Goal: Contribute content: Add original content to the website for others to see

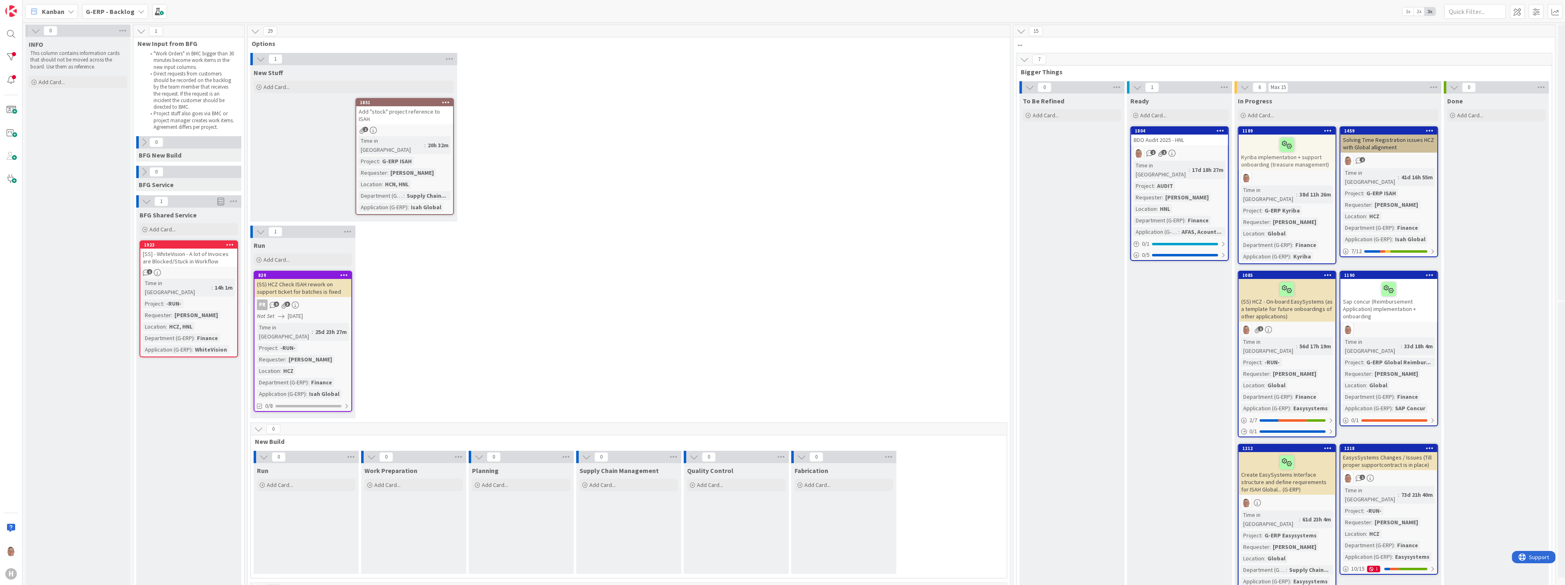
click at [138, 12] on icon at bounding box center [141, 11] width 7 height 7
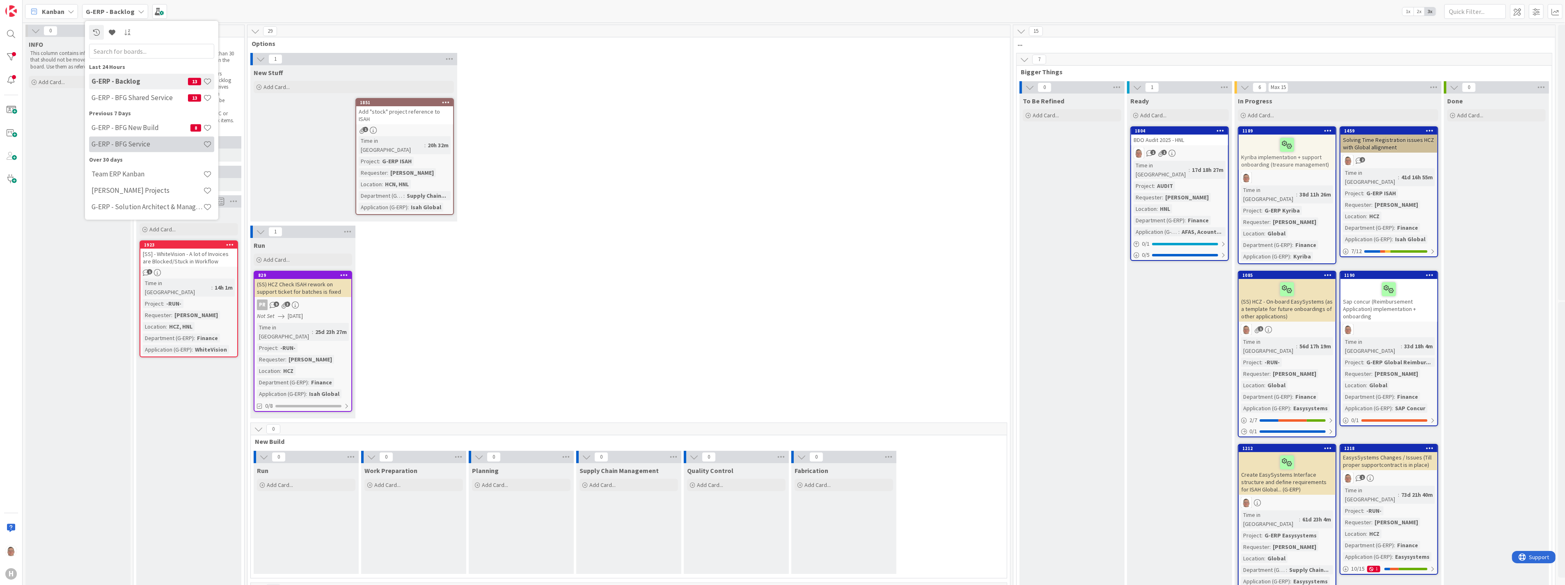
click at [120, 144] on h4 "G-ERP - BFG Service" at bounding box center [148, 144] width 112 height 8
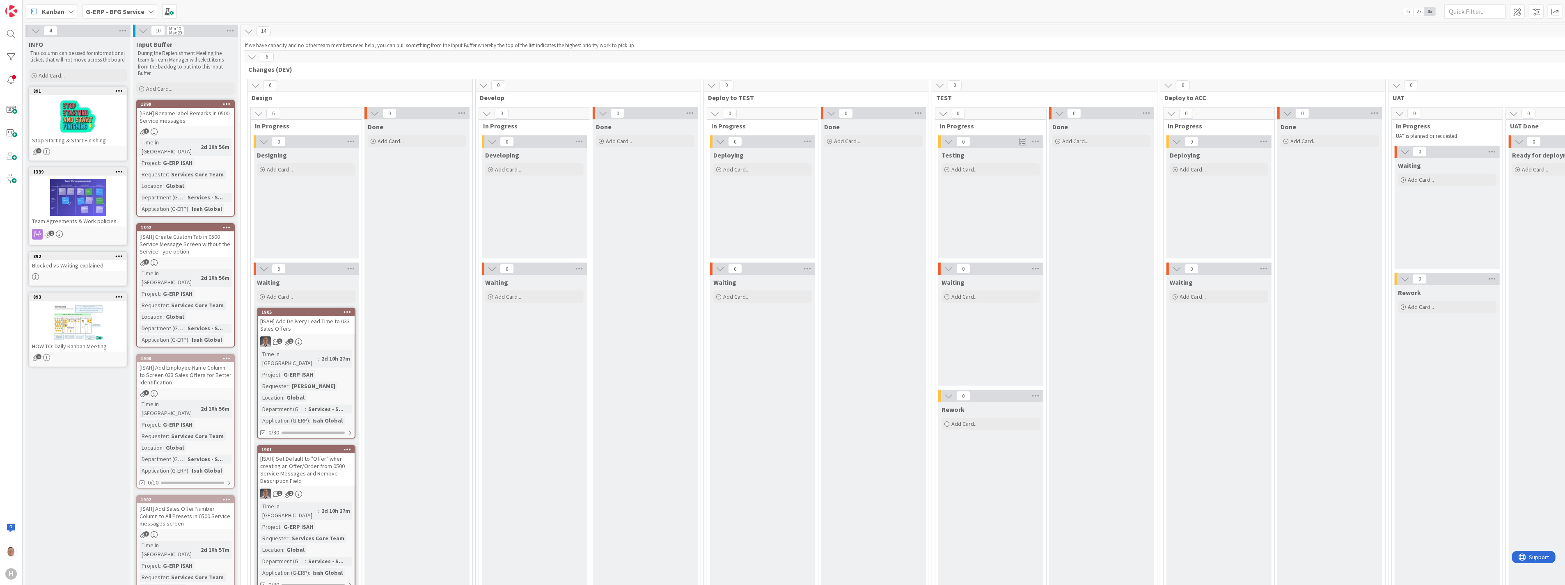
click at [150, 10] on icon at bounding box center [151, 11] width 7 height 7
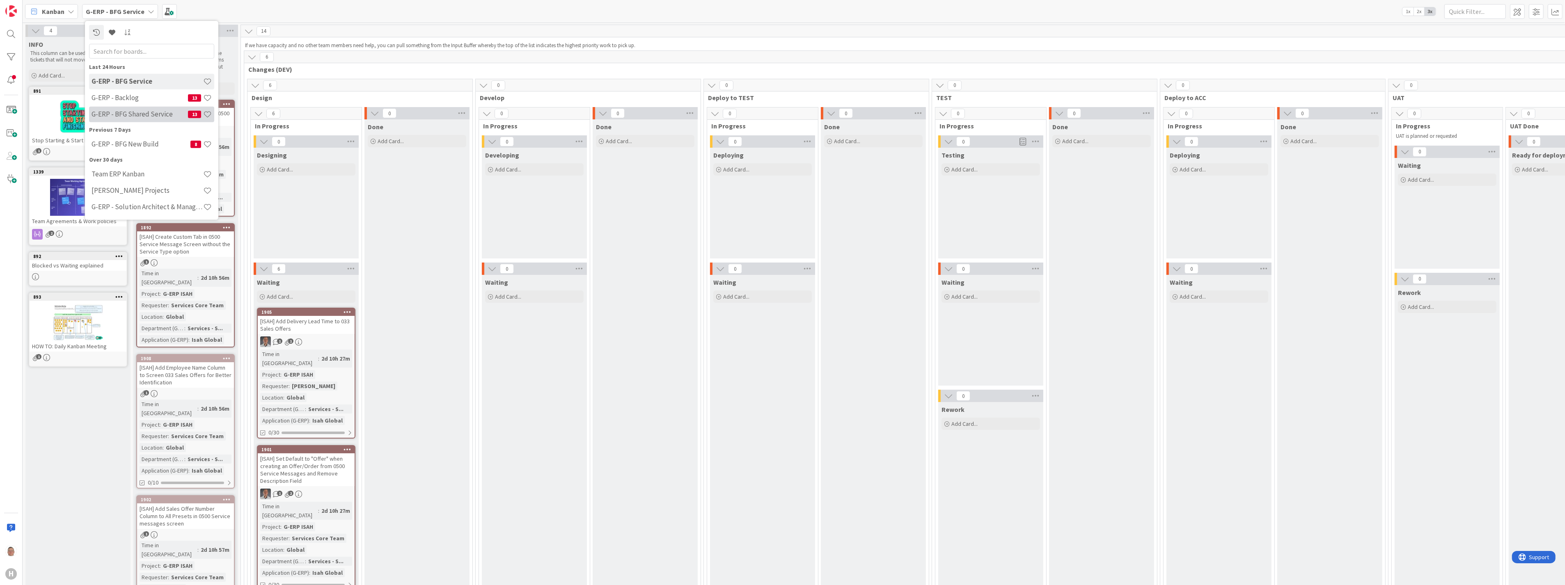
click at [140, 118] on h4 "G-ERP - BFG Shared Service" at bounding box center [140, 114] width 96 height 8
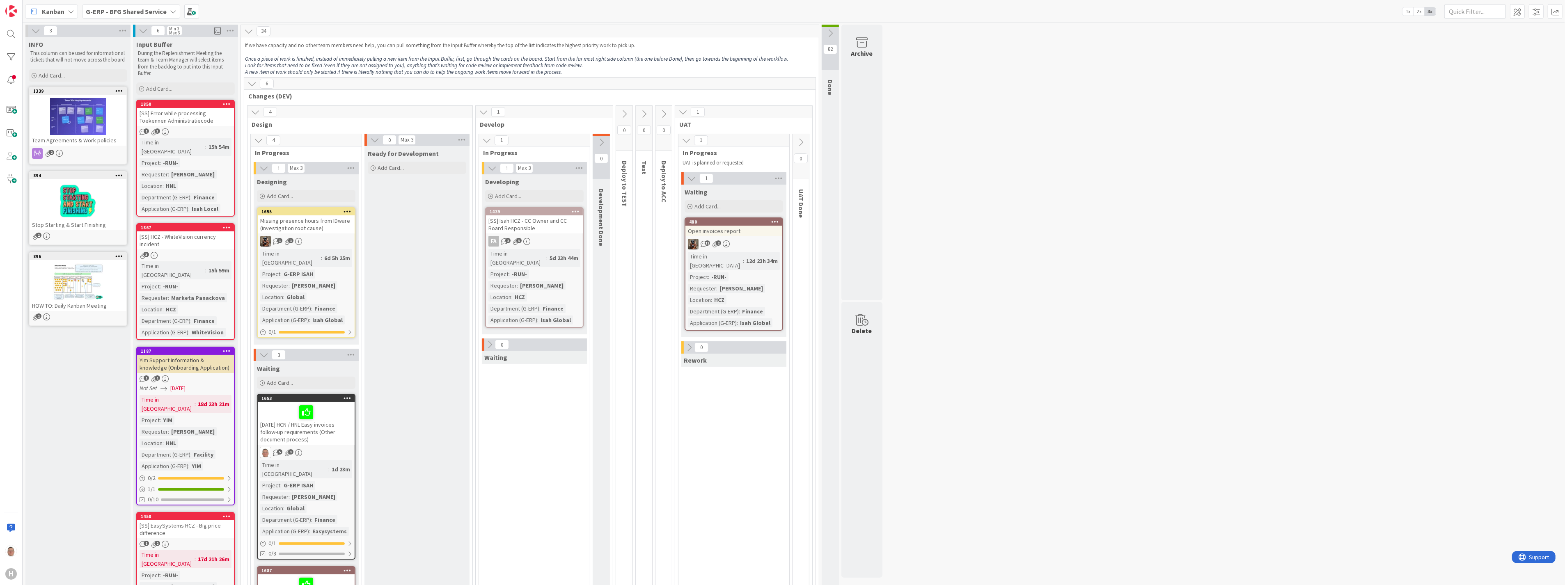
click at [124, 11] on b "G-ERP - BFG Shared Service" at bounding box center [126, 11] width 81 height 8
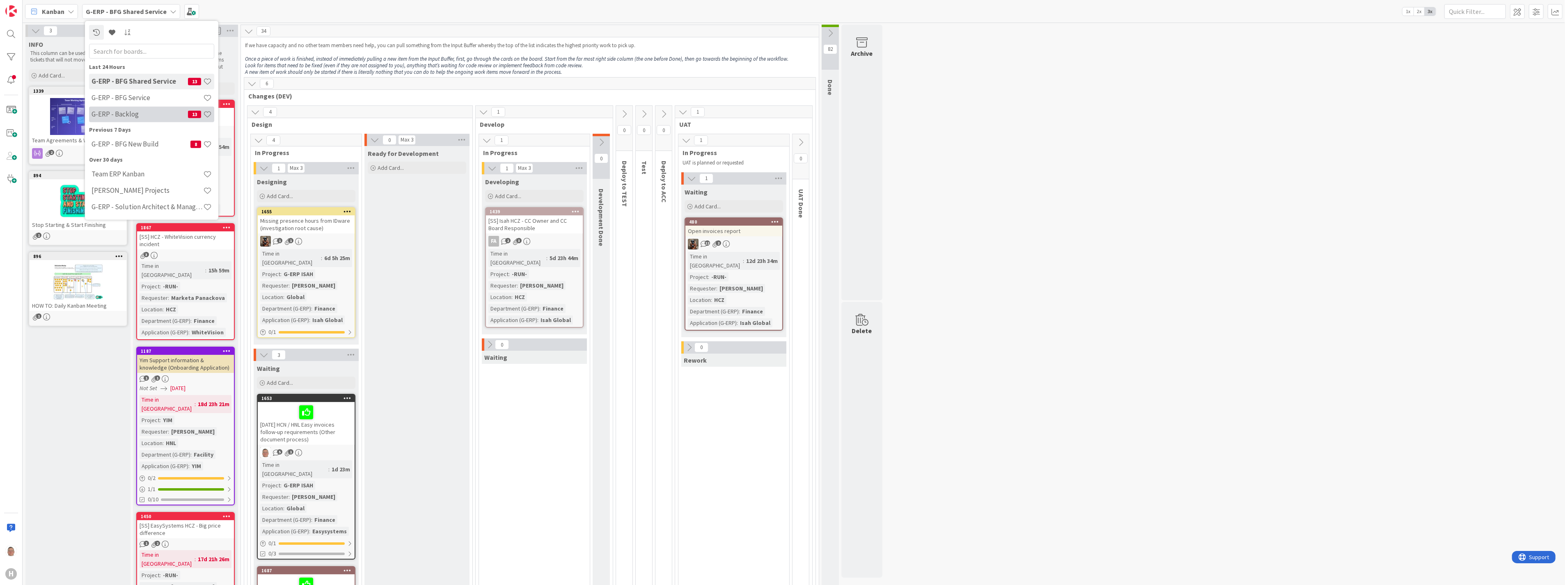
click at [113, 112] on h4 "G-ERP - Backlog" at bounding box center [140, 114] width 96 height 8
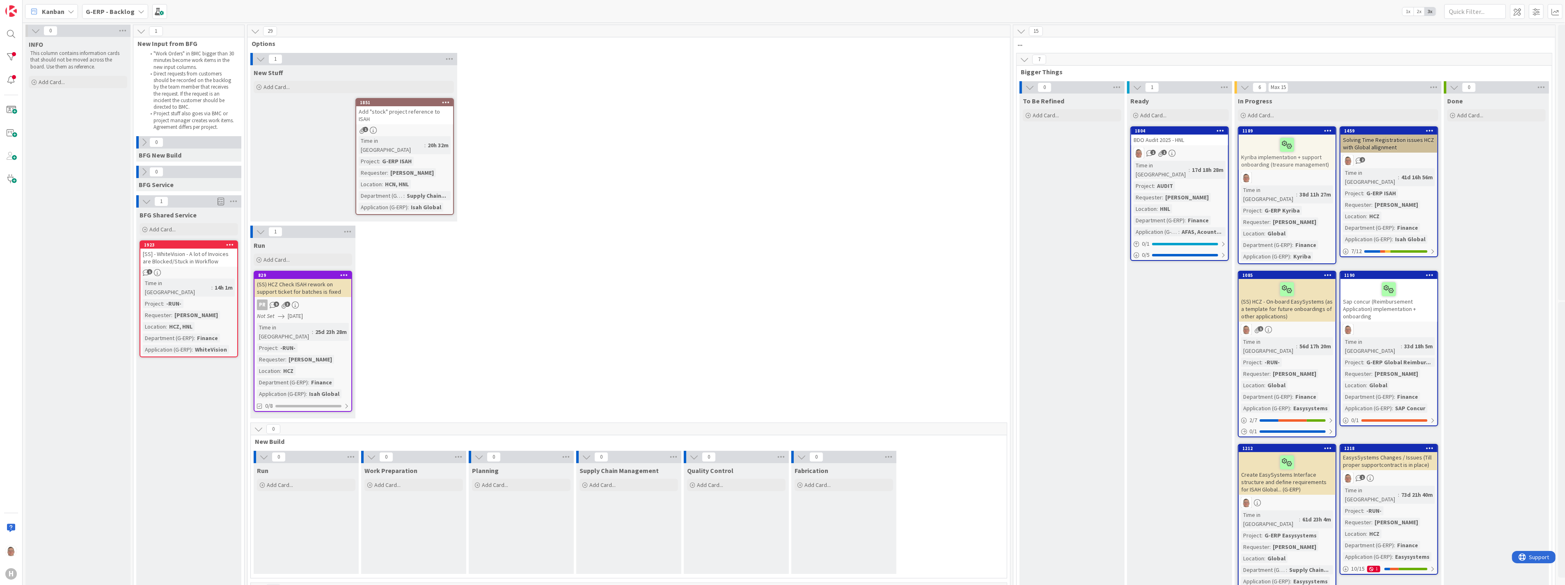
click at [186, 252] on div "[SS] - WhiteVision - A lot of Invoices are Blocked/Stuck in Workflow" at bounding box center [188, 258] width 97 height 18
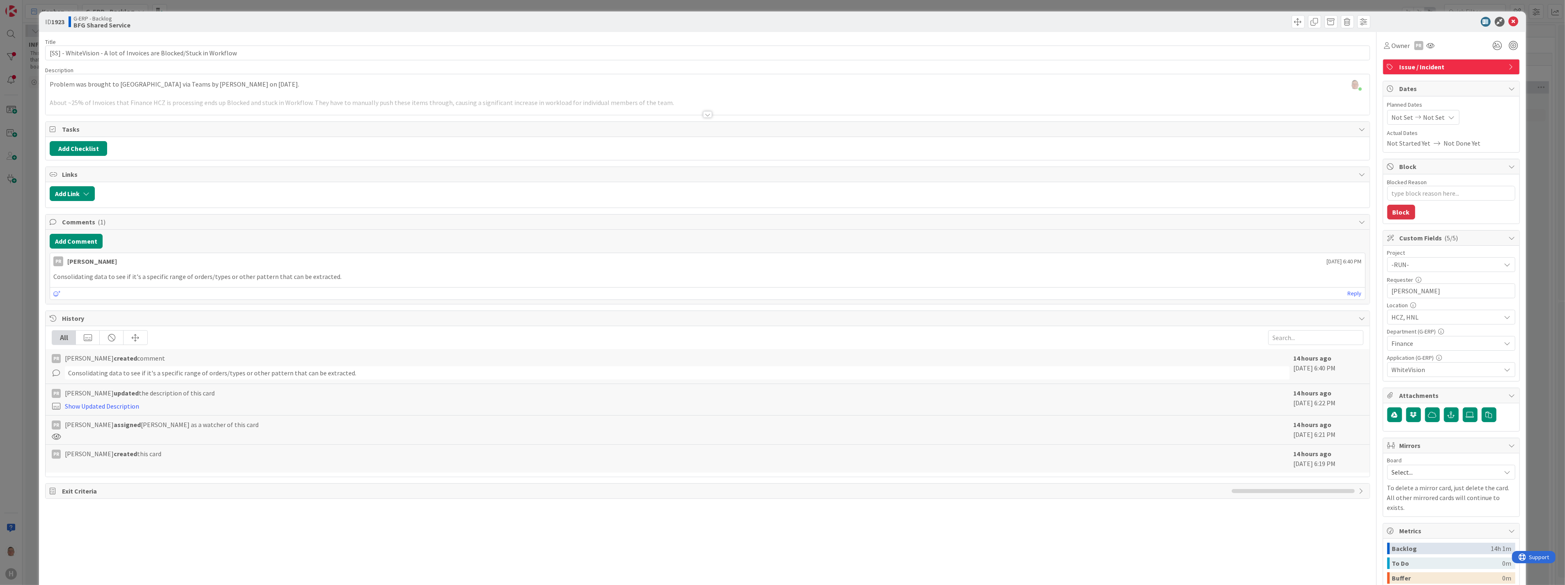
click at [703, 116] on div at bounding box center [707, 114] width 9 height 7
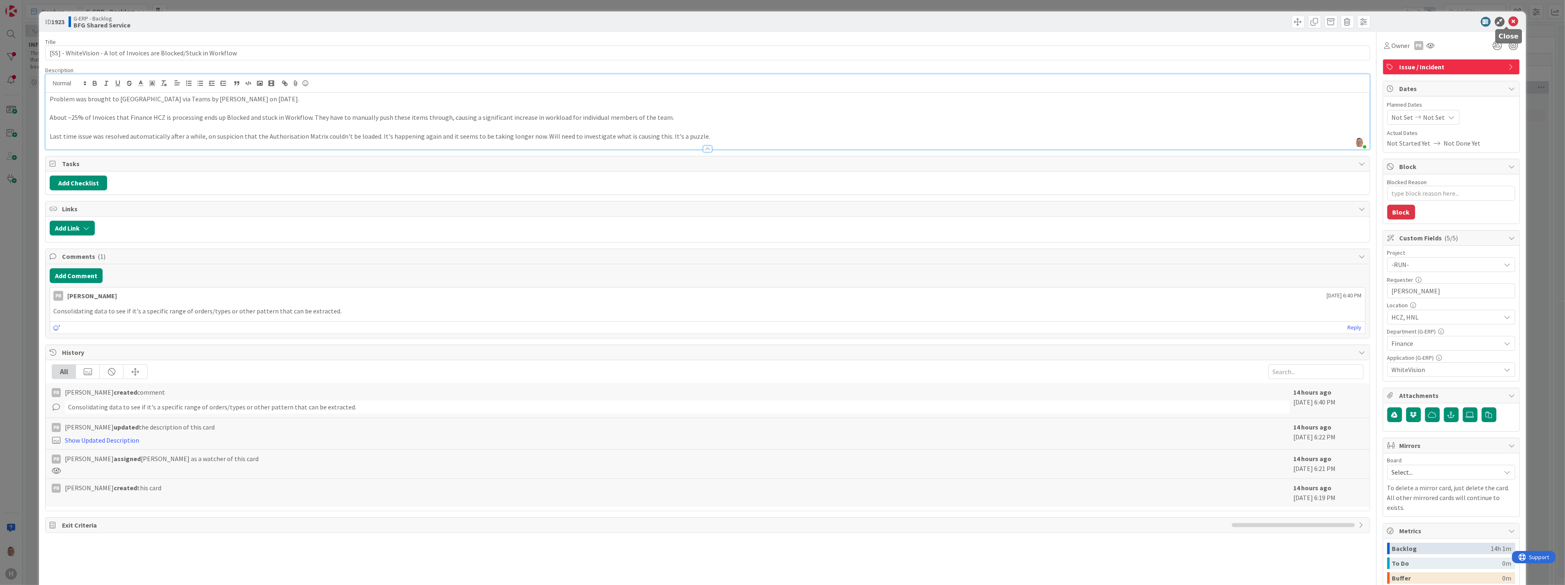
click at [1510, 23] on icon at bounding box center [1514, 22] width 10 height 10
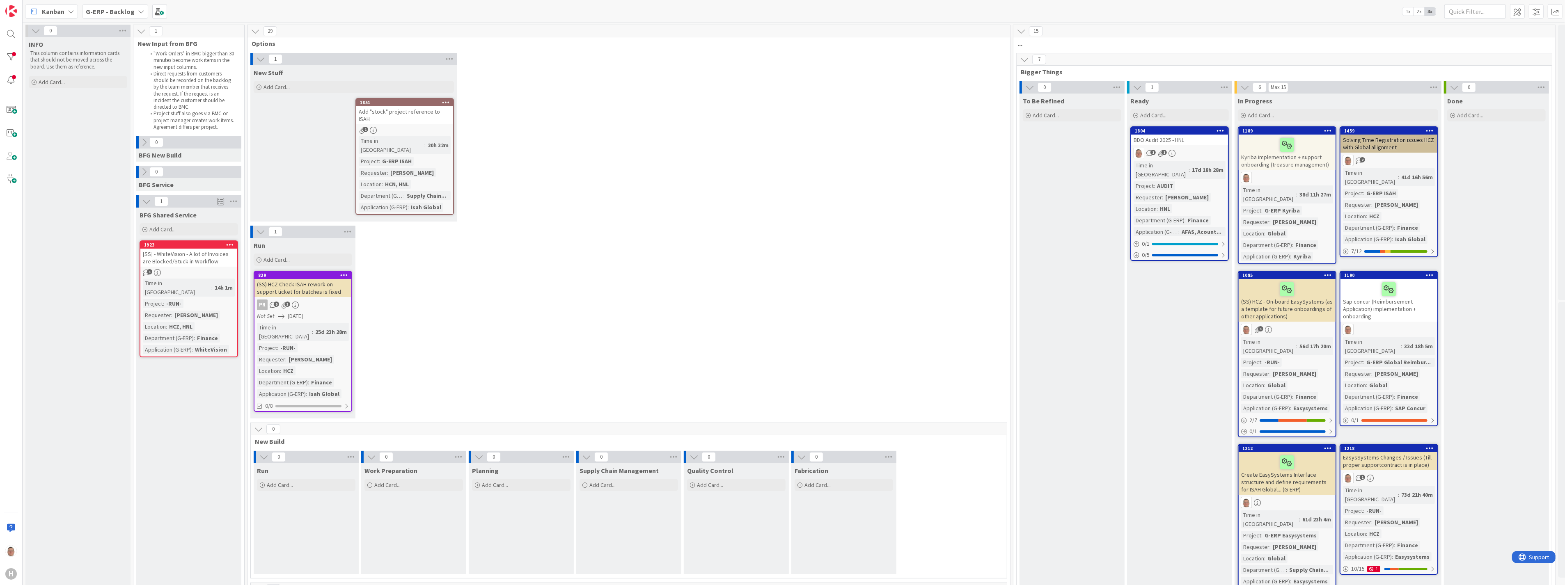
click at [230, 244] on icon at bounding box center [230, 245] width 8 height 6
click at [165, 329] on link "Move Card..." at bounding box center [181, 329] width 111 height 12
click at [183, 276] on span "G-ERP - Backlog" at bounding box center [169, 278] width 92 height 11
click at [174, 346] on span "G-ERP - BFG Shared Service" at bounding box center [180, 347] width 95 height 12
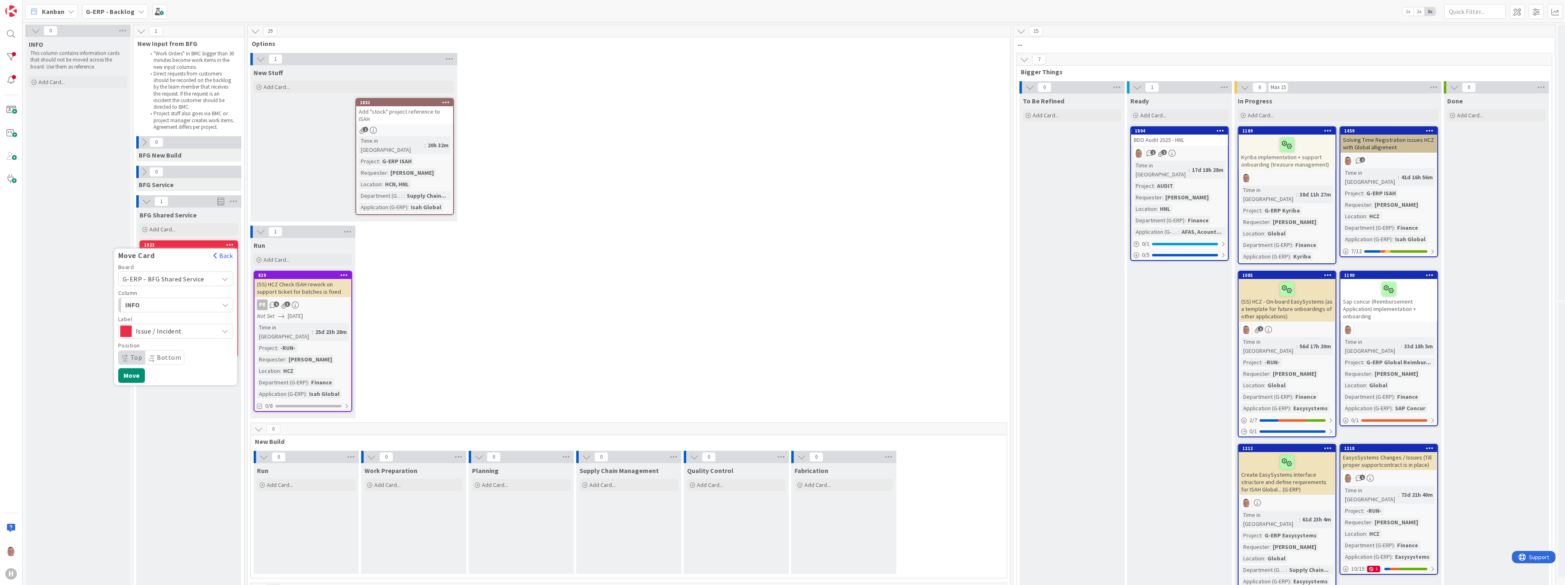
click at [176, 305] on span "INFO" at bounding box center [156, 305] width 62 height 11
click at [162, 339] on span "Input Buffer" at bounding box center [155, 338] width 35 height 10
click at [132, 375] on button "Move" at bounding box center [131, 376] width 27 height 15
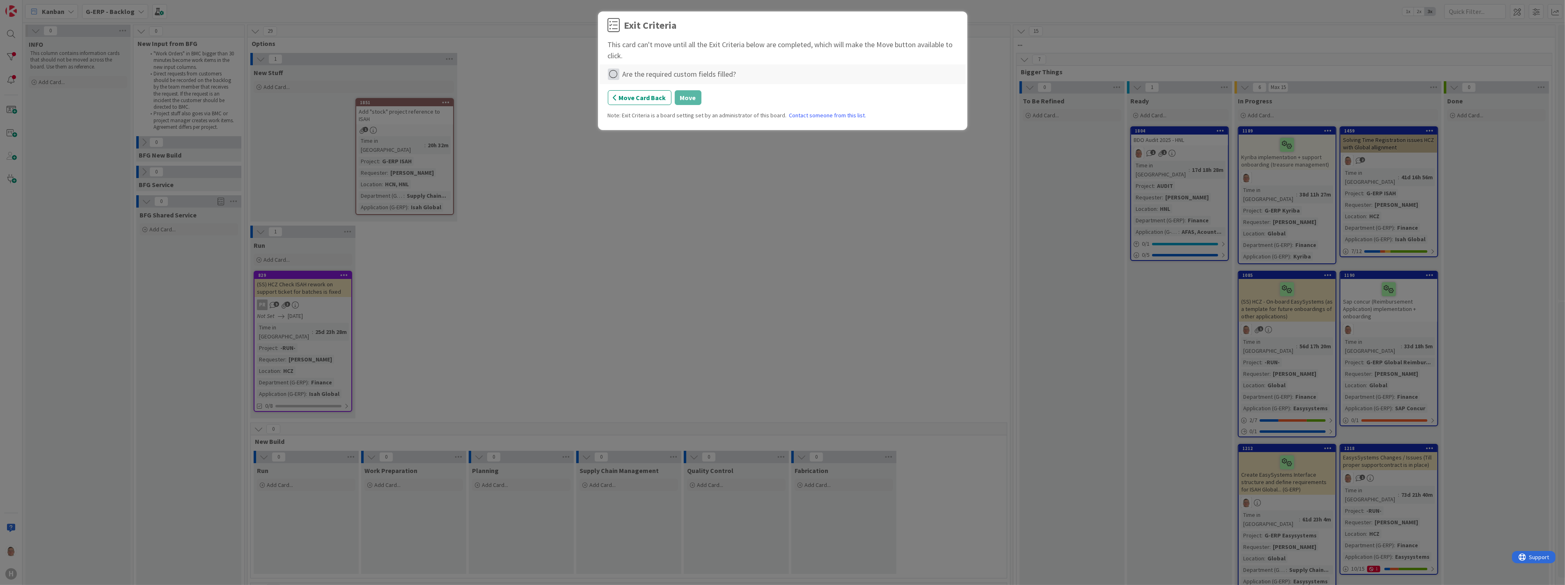
click at [616, 74] on icon at bounding box center [613, 74] width 11 height 11
click at [665, 92] on link "Complete" at bounding box center [659, 91] width 103 height 12
click at [686, 96] on button "Move" at bounding box center [688, 97] width 27 height 15
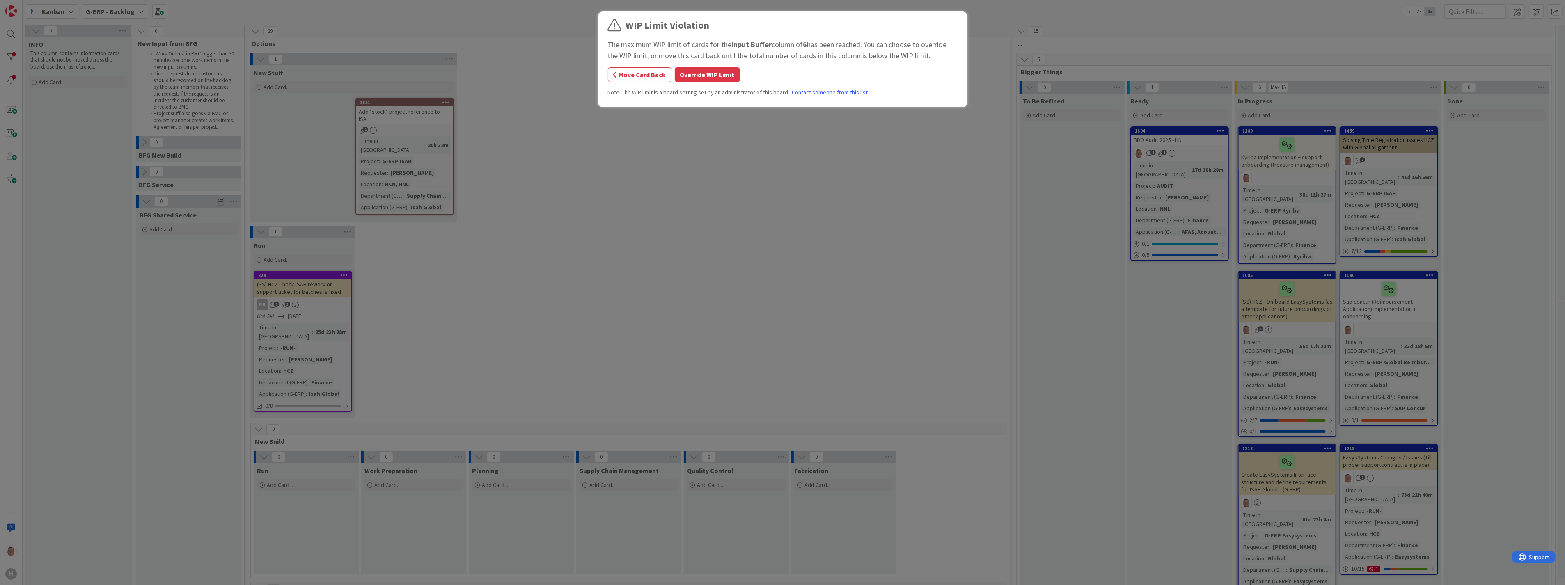
click at [710, 76] on button "Override WIP Limit" at bounding box center [707, 74] width 65 height 15
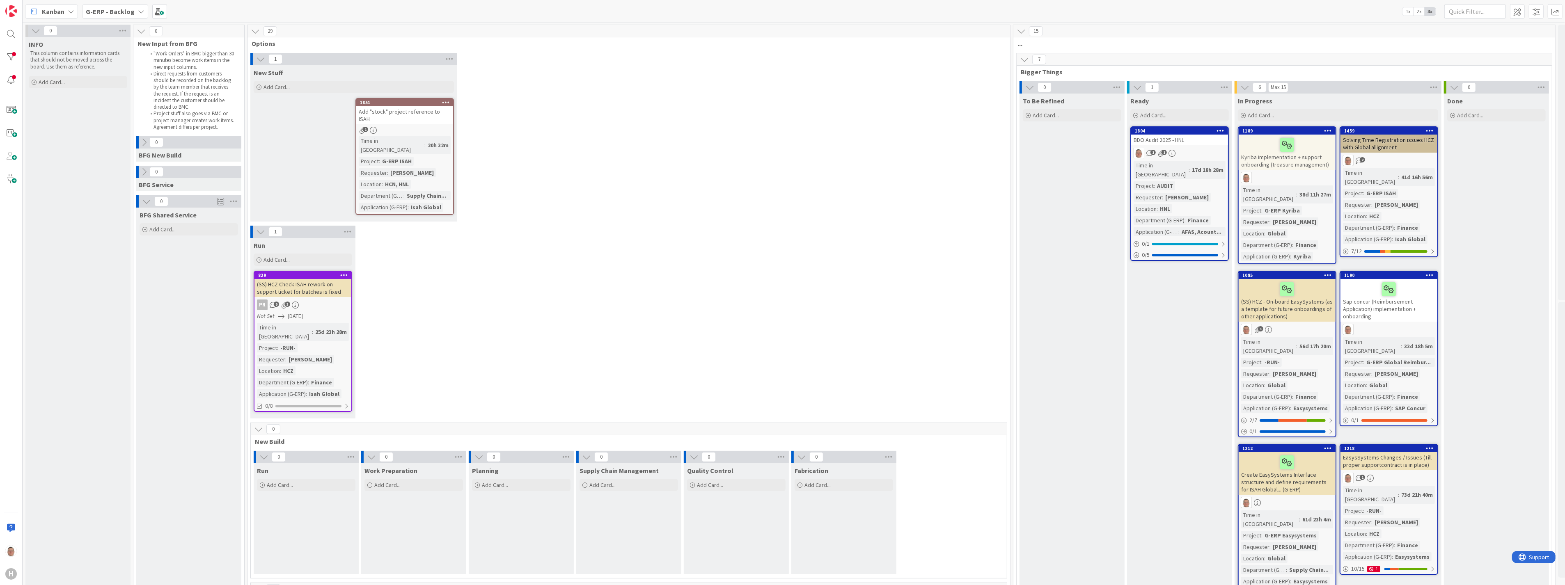
click at [218, 202] on span at bounding box center [221, 201] width 7 height 12
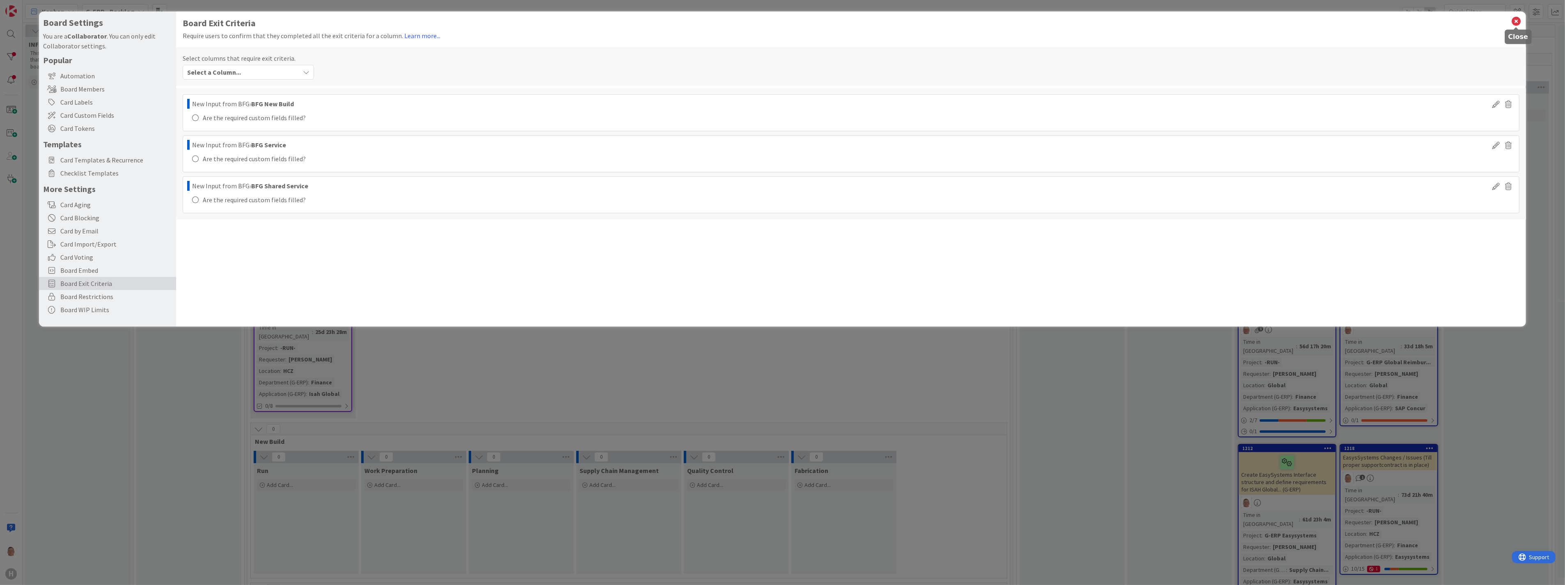
click at [1519, 25] on icon at bounding box center [1517, 21] width 11 height 11
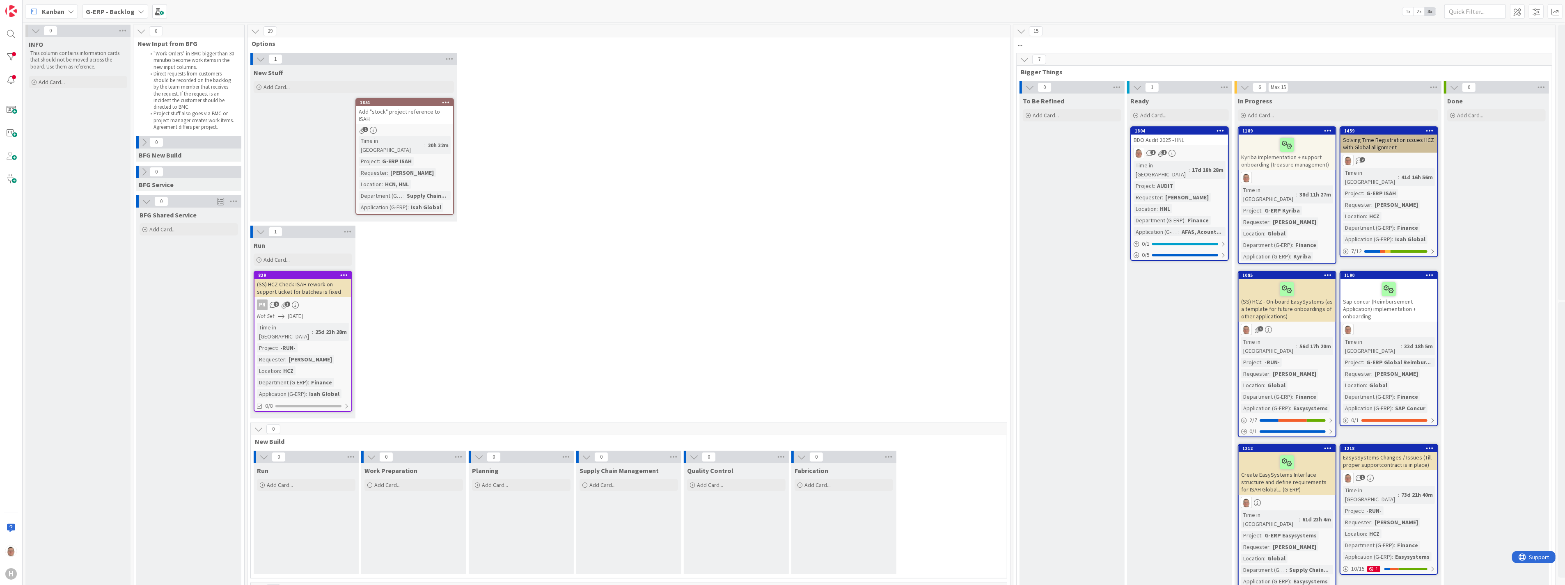
click at [139, 9] on icon at bounding box center [141, 11] width 7 height 7
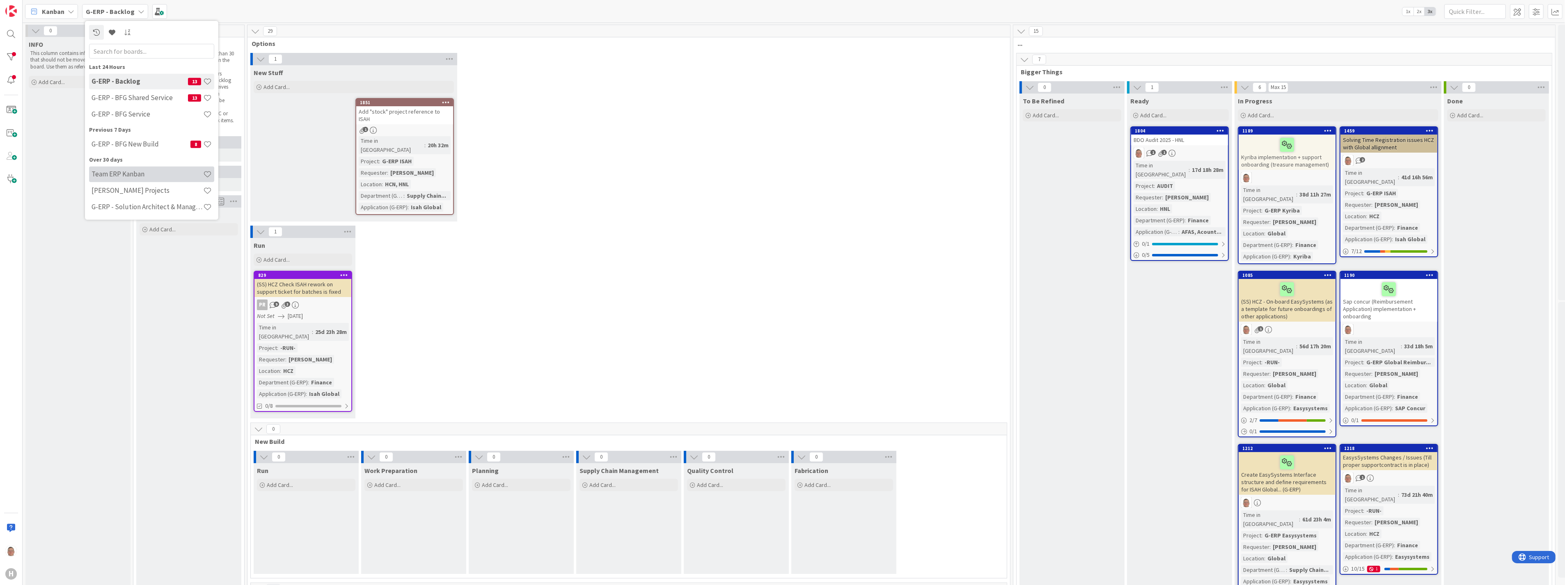
click at [119, 177] on h4 "Team ERP Kanban" at bounding box center [148, 174] width 112 height 8
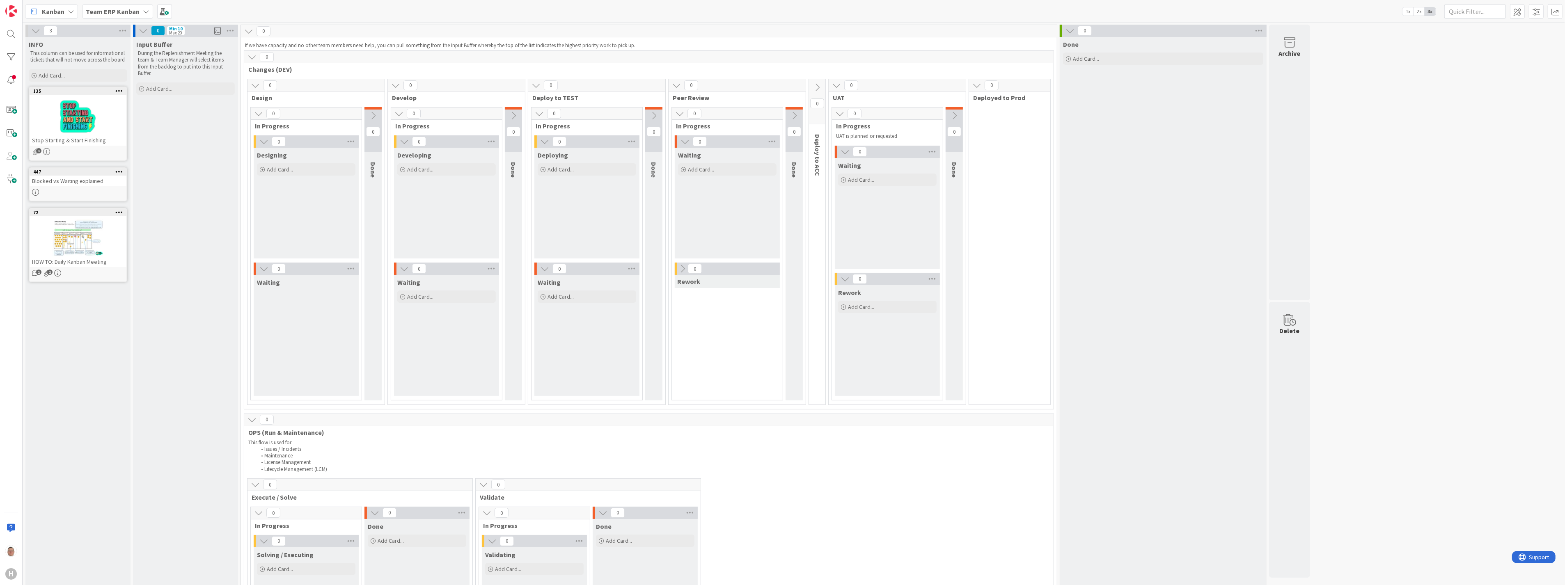
click at [113, 11] on b "Team ERP Kanban" at bounding box center [113, 11] width 54 height 8
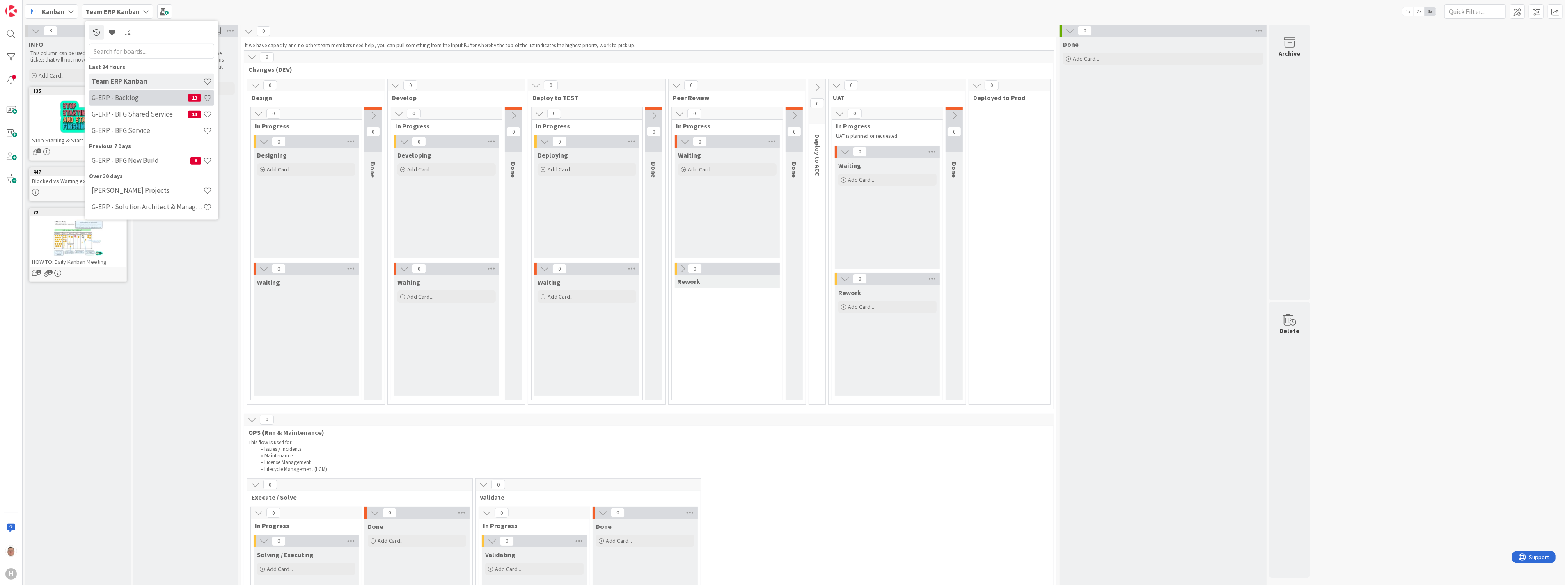
click at [121, 100] on h4 "G-ERP - Backlog" at bounding box center [140, 98] width 96 height 8
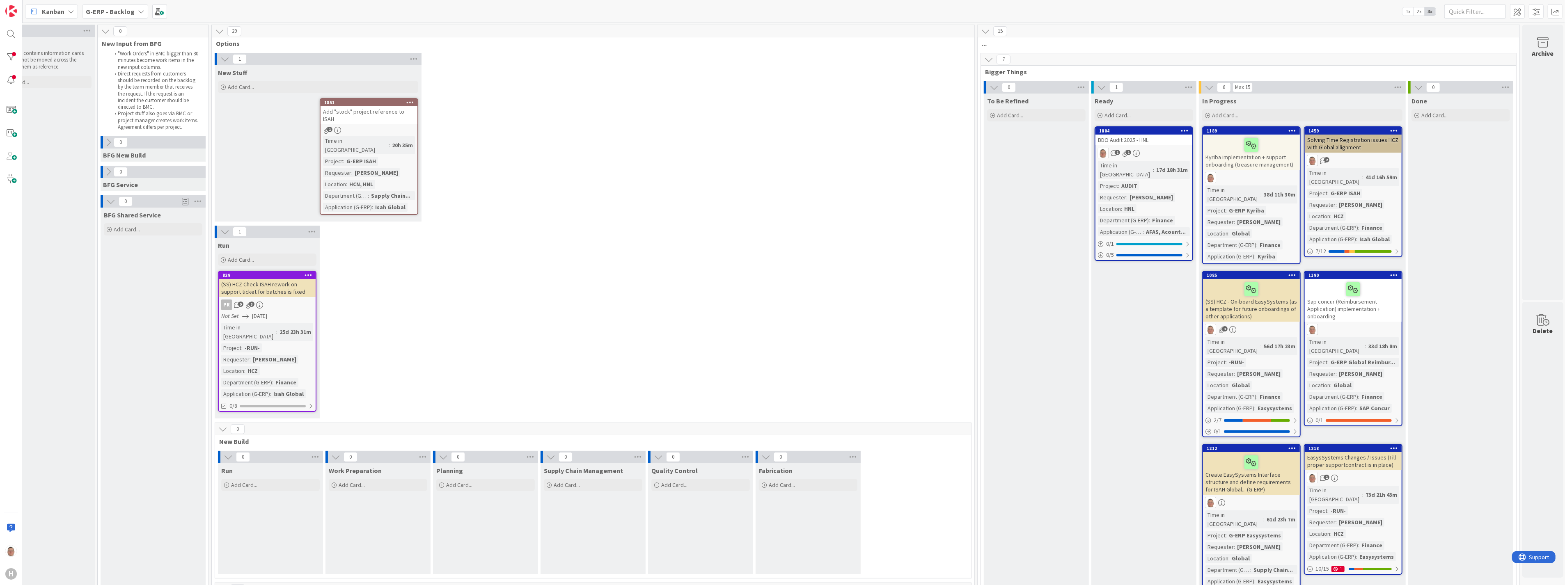
scroll to position [0, 44]
click at [1540, 43] on icon at bounding box center [1541, 42] width 31 height 11
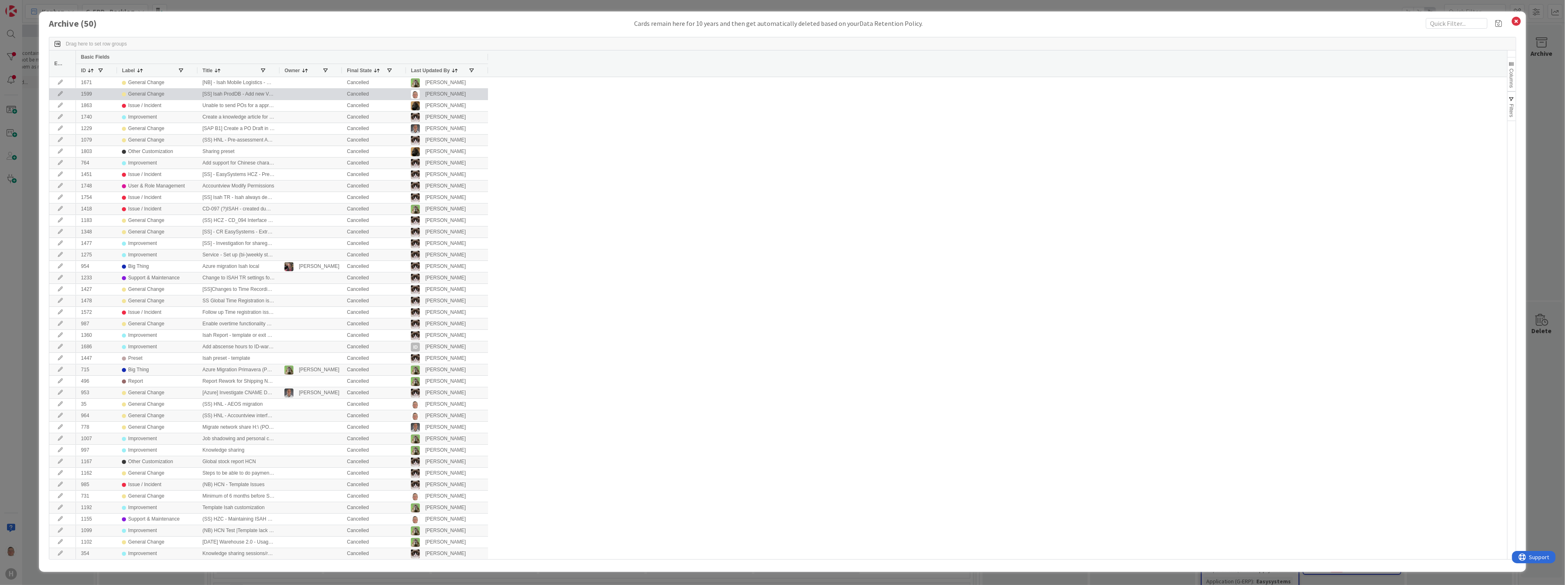
click at [232, 94] on div "[SS] Isah ProdDB - Add new VAT code" at bounding box center [238, 94] width 82 height 11
click at [97, 92] on div "1599" at bounding box center [96, 94] width 41 height 11
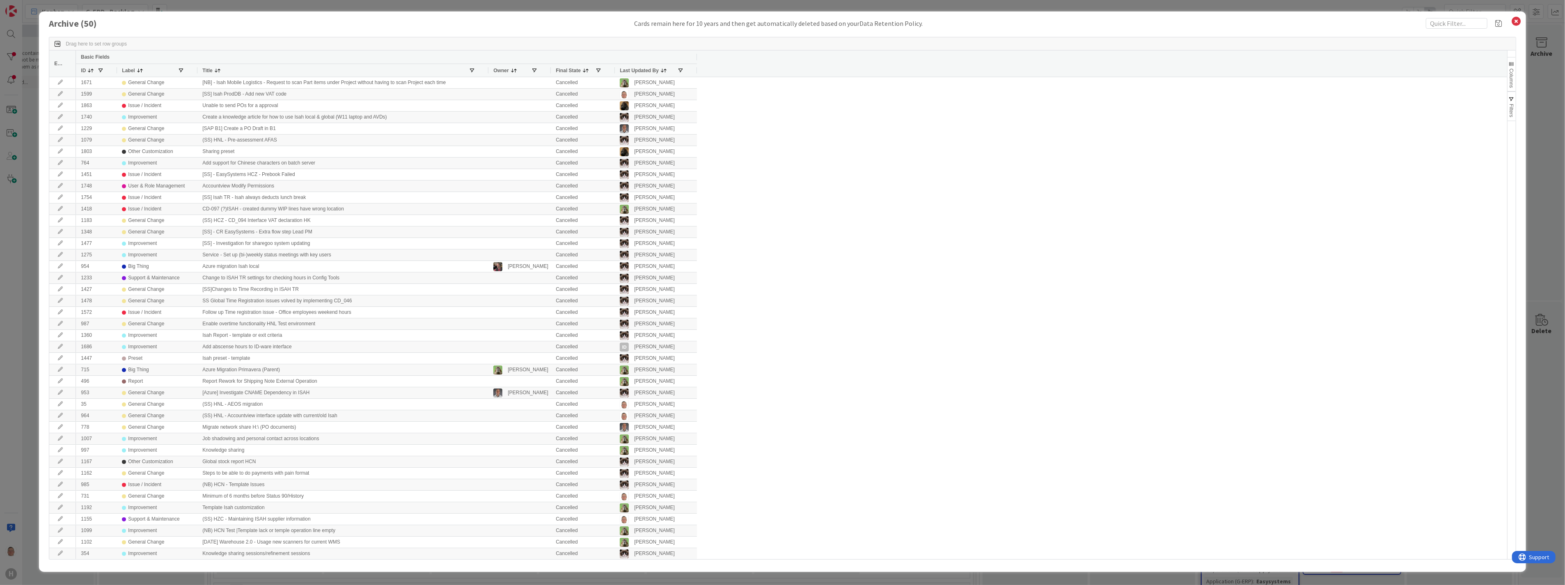
drag, startPoint x: 278, startPoint y: 71, endPoint x: 487, endPoint y: 75, distance: 209.0
click at [487, 75] on div at bounding box center [488, 70] width 3 height 13
click at [1517, 22] on icon at bounding box center [1517, 21] width 11 height 11
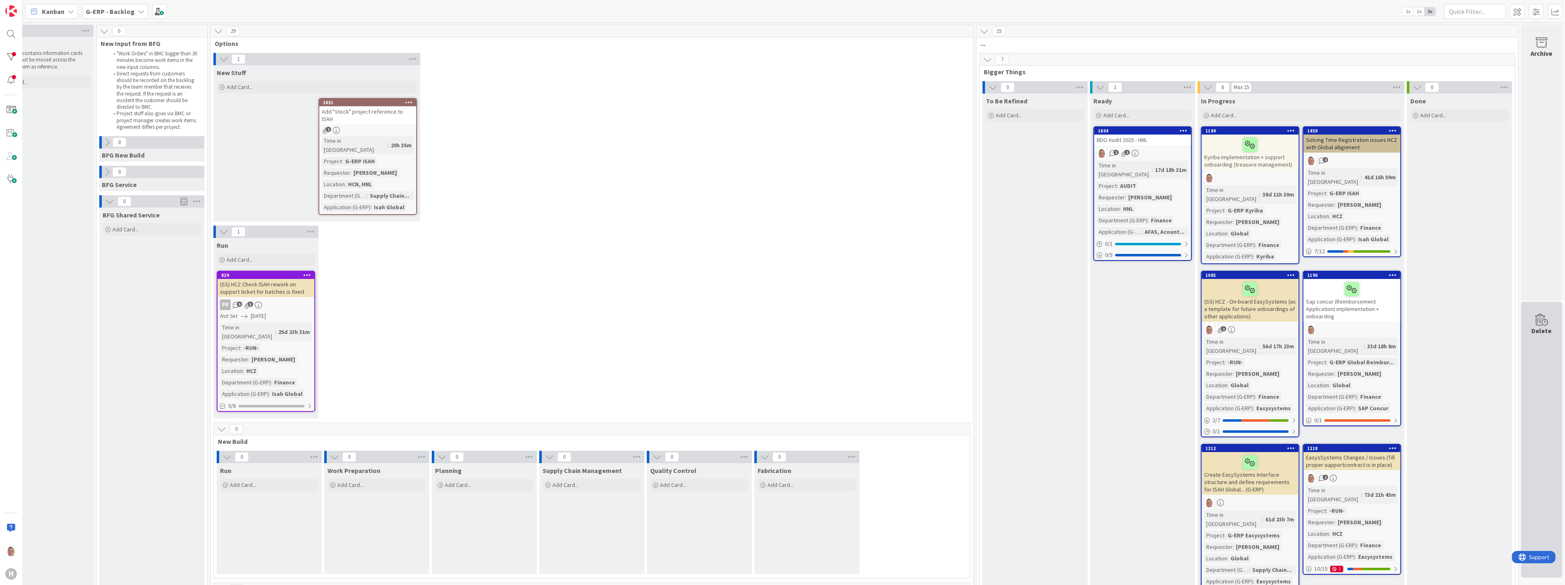
click at [1535, 324] on icon at bounding box center [1541, 319] width 31 height 11
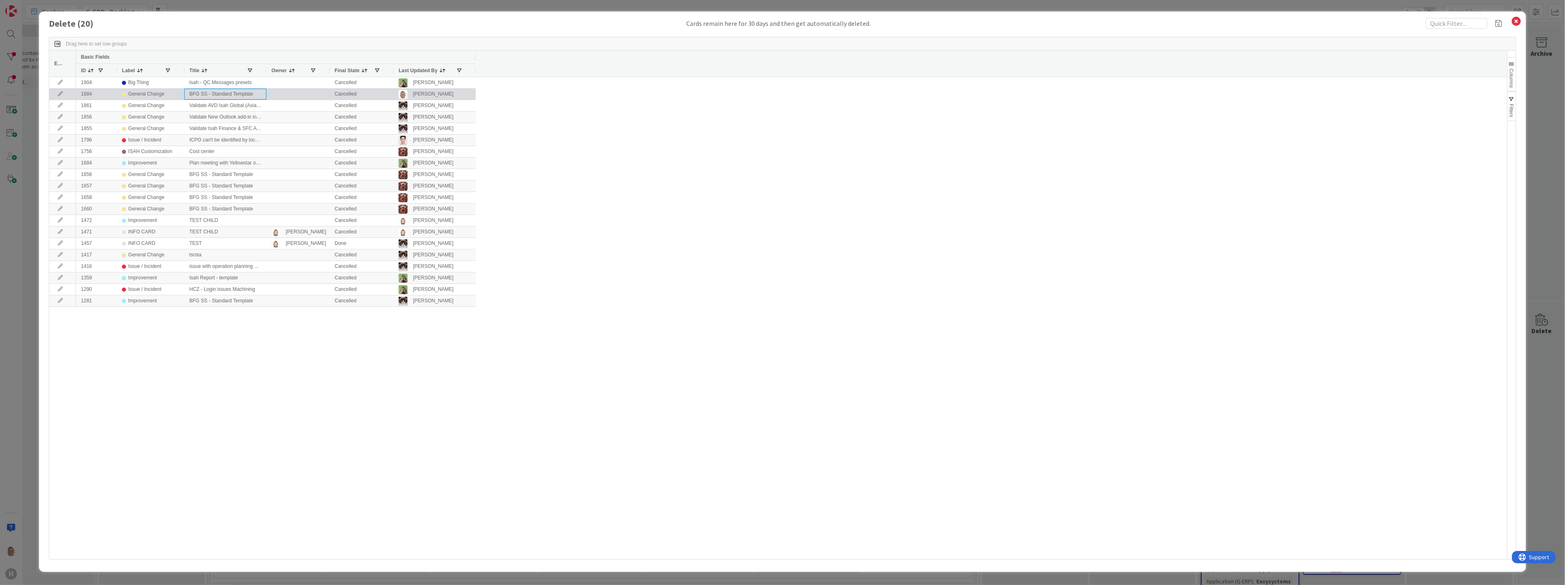
click at [228, 94] on div "BFG SS - Standard Template" at bounding box center [225, 94] width 82 height 11
click at [60, 92] on icon at bounding box center [60, 94] width 12 height 5
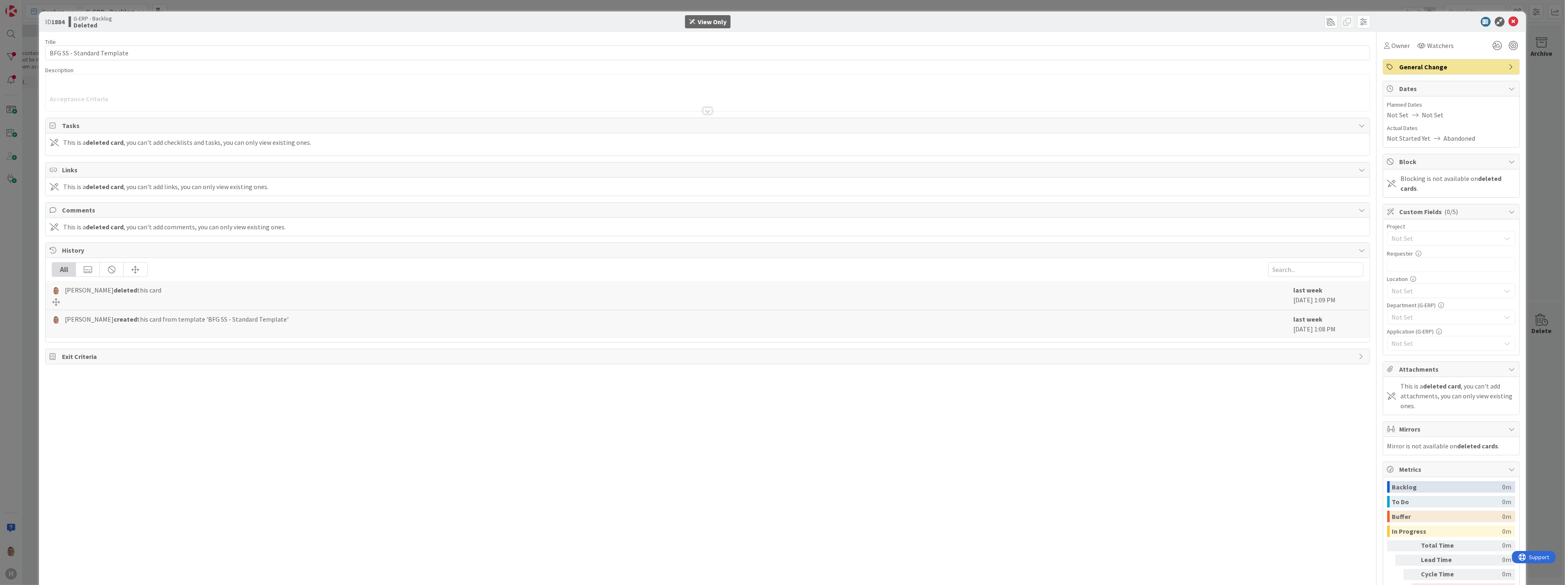
click at [704, 111] on div at bounding box center [707, 111] width 9 height 7
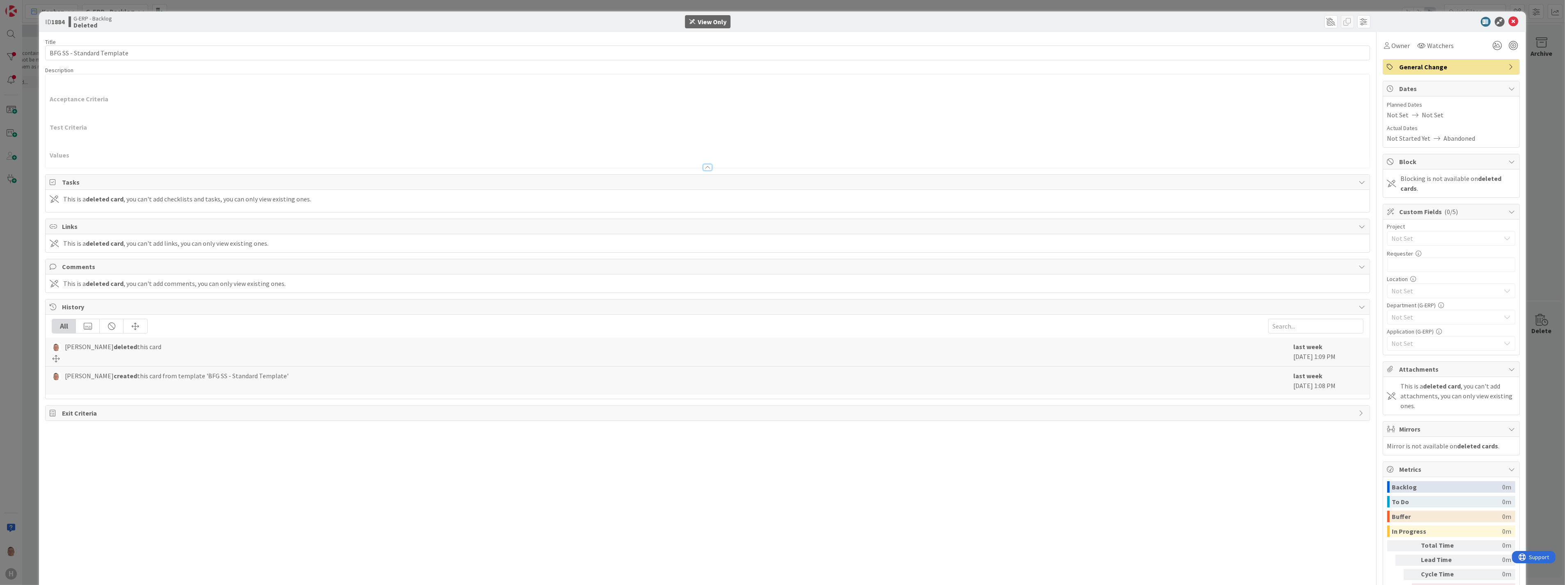
click at [704, 111] on p at bounding box center [708, 108] width 1316 height 9
click at [1509, 21] on icon at bounding box center [1514, 22] width 10 height 10
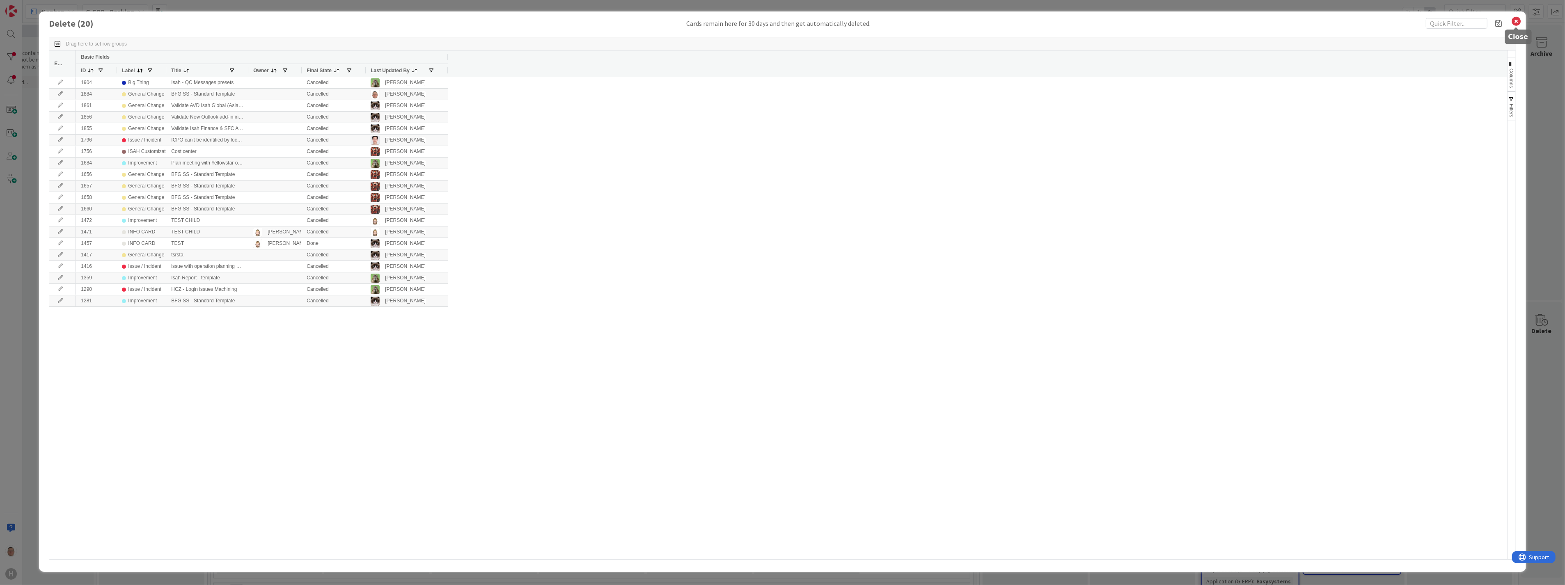
click at [1518, 19] on icon at bounding box center [1517, 21] width 11 height 11
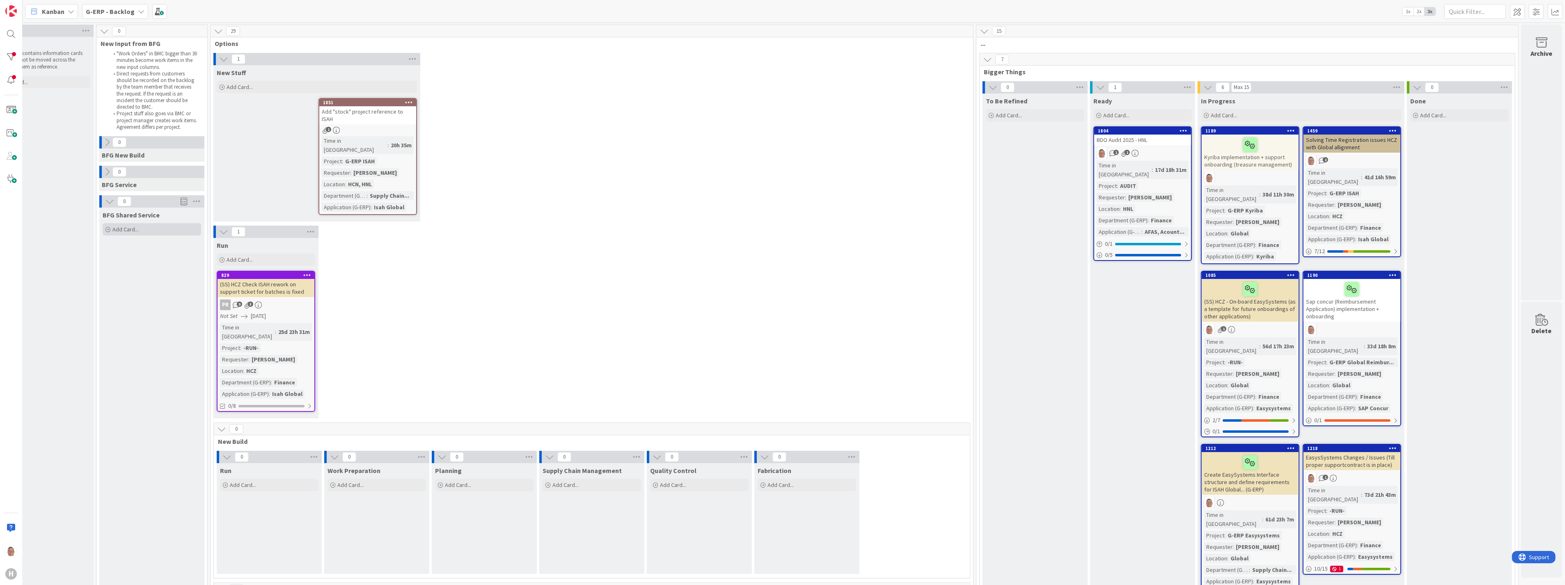
click at [112, 229] on span "Add Card..." at bounding box center [125, 229] width 26 height 7
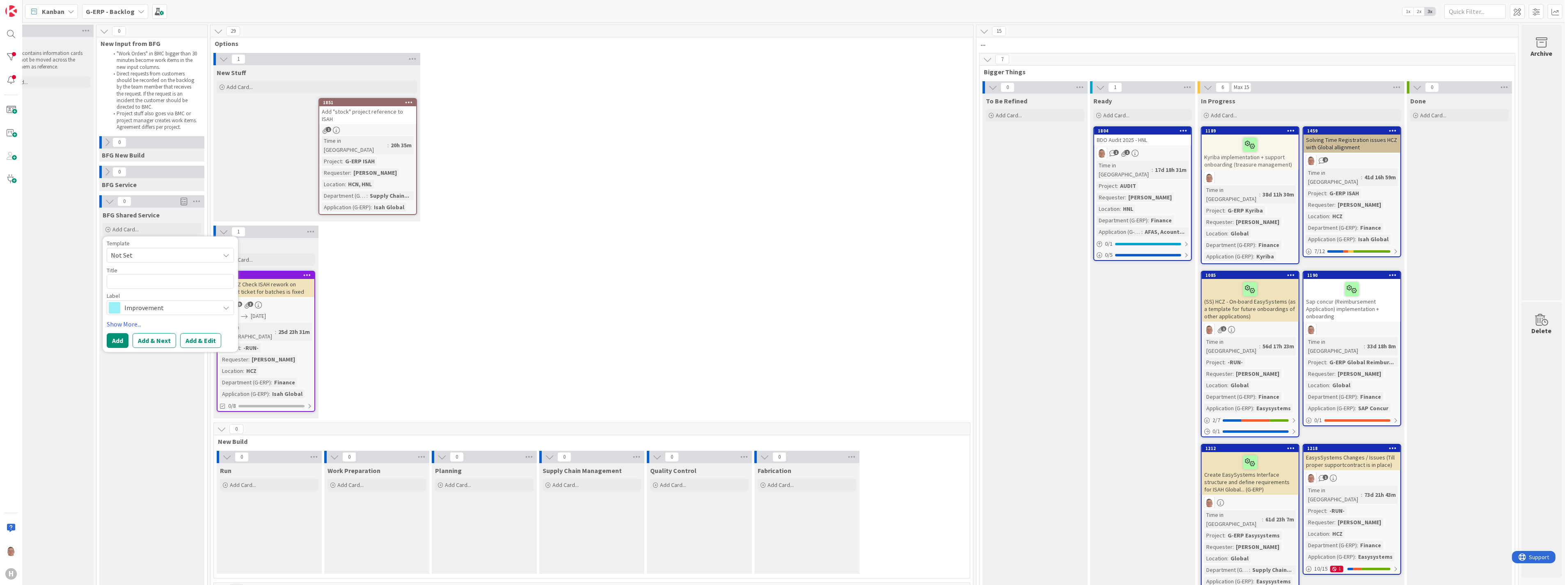
click at [134, 255] on span "Not Set" at bounding box center [162, 255] width 103 height 11
click at [143, 291] on span "BFG SS - Standard Template" at bounding box center [176, 290] width 117 height 11
type textarea "x"
type textarea "BFG SS - Standard Template"
click at [194, 340] on button "Add & Edit" at bounding box center [200, 340] width 41 height 15
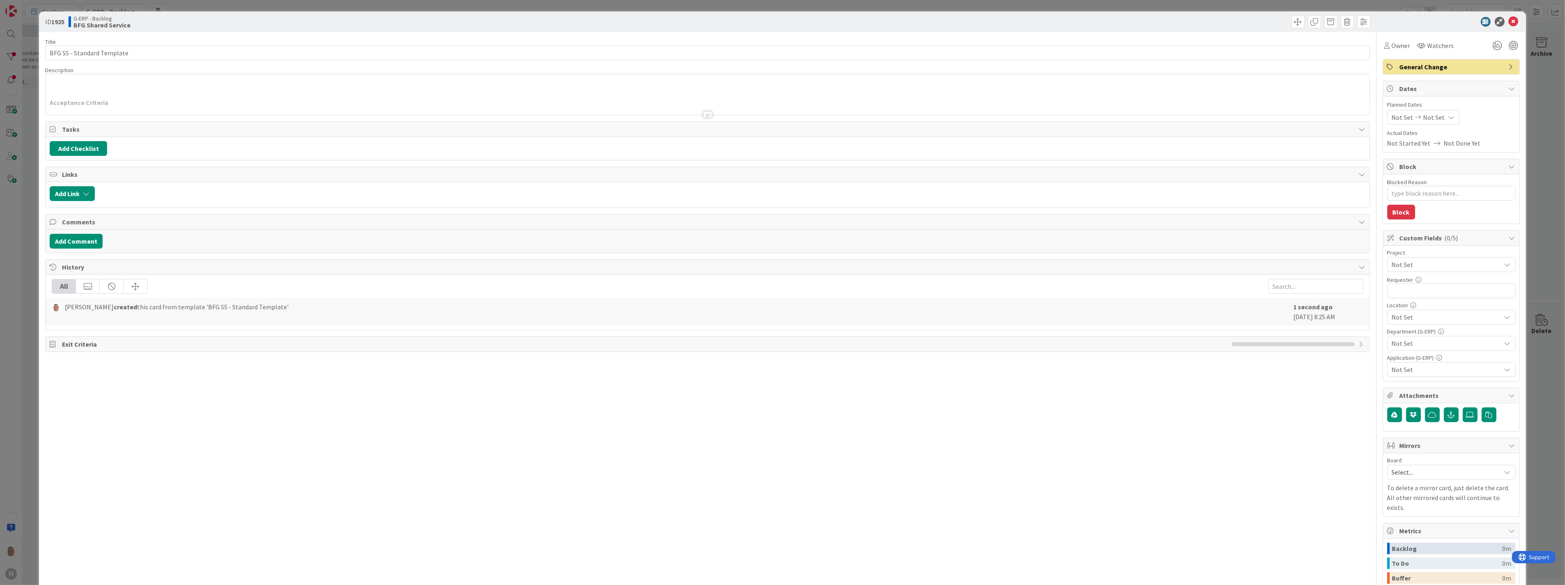
type textarea "x"
click at [138, 51] on input "BFG SS - Standard Template" at bounding box center [707, 53] width 1325 height 15
type input "BFG SS - Standard Te"
type textarea "x"
type input "BFG SS - Stan"
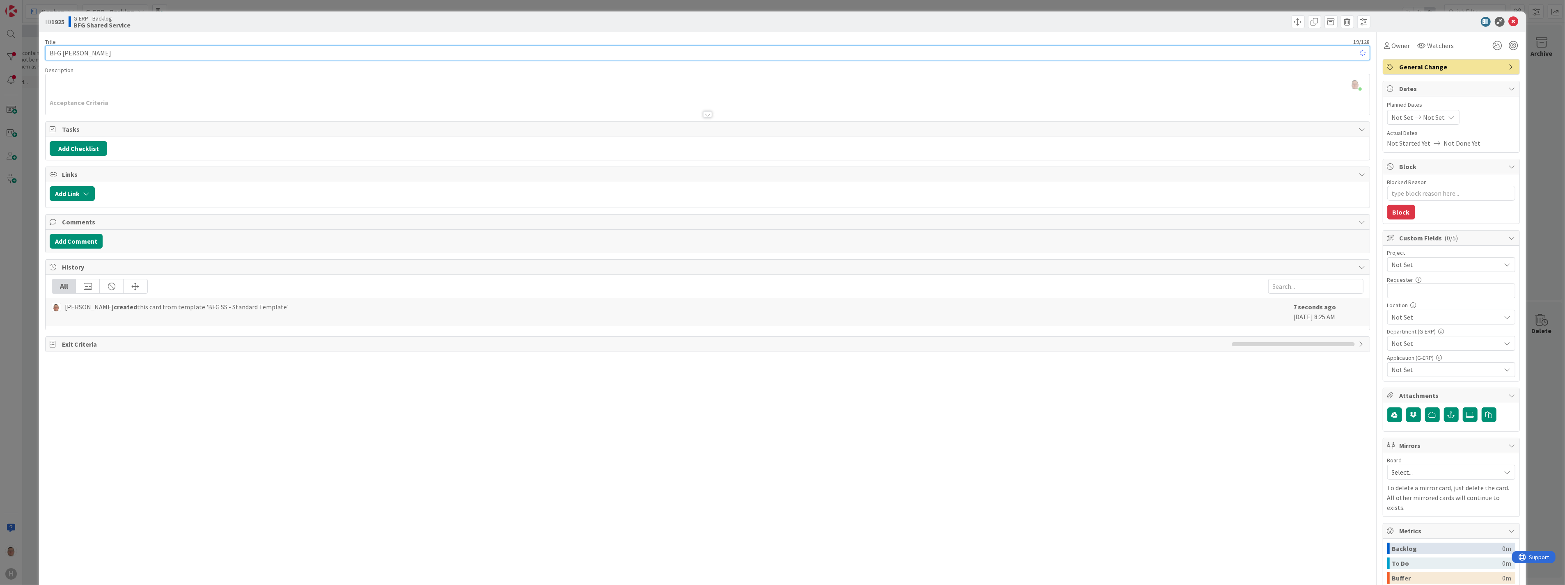
type textarea "x"
type input "BFG SS -"
type textarea "x"
type input "BFG SS - H"
type textarea "x"
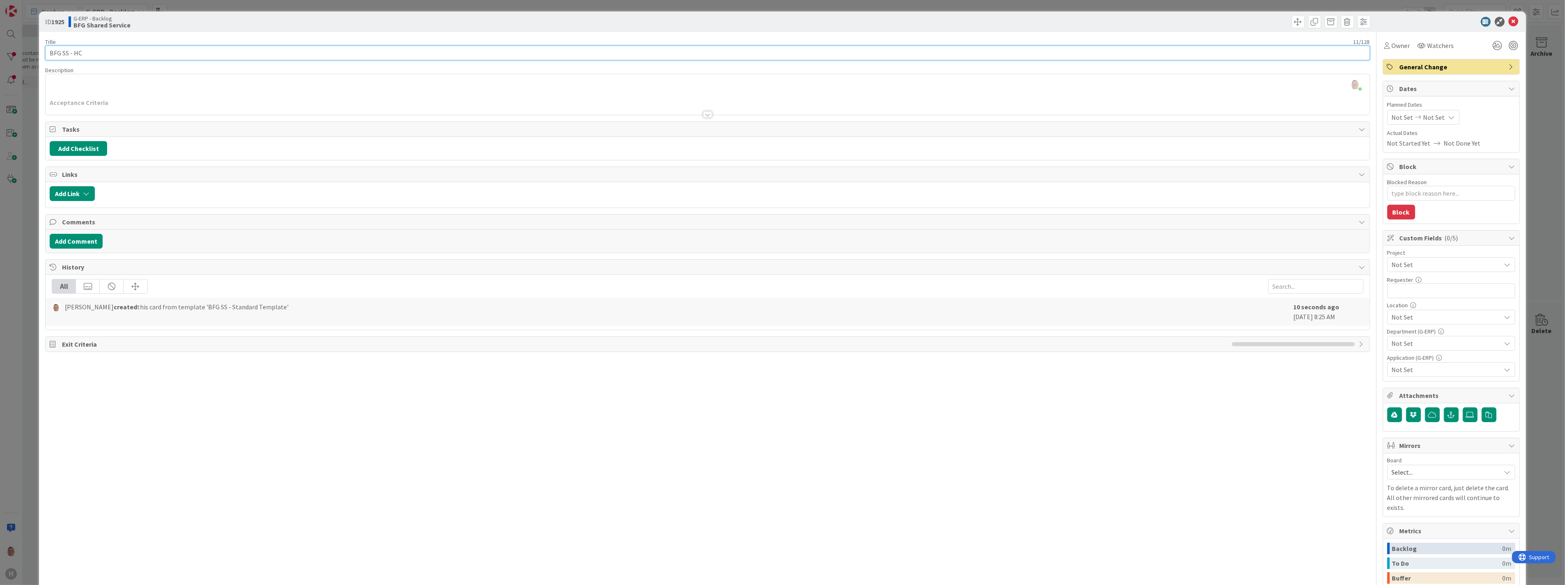
type input "BFG SS - HCN"
type textarea "x"
type input "BFG SS - HCN"
type textarea "x"
type input "BFG SS - HCN SAP"
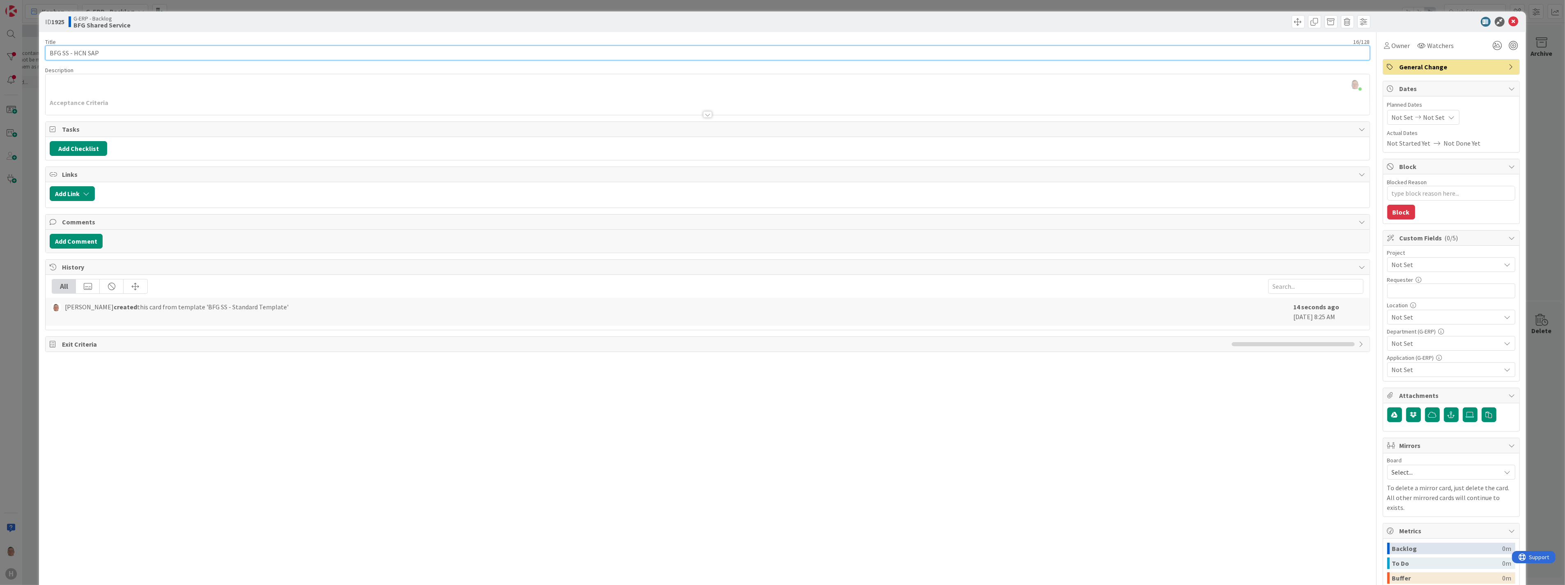
type textarea "x"
type input "BFG SS - HCN SAP"
type textarea "x"
type input "BFG SS - HCN SAP Con"
type textarea "x"
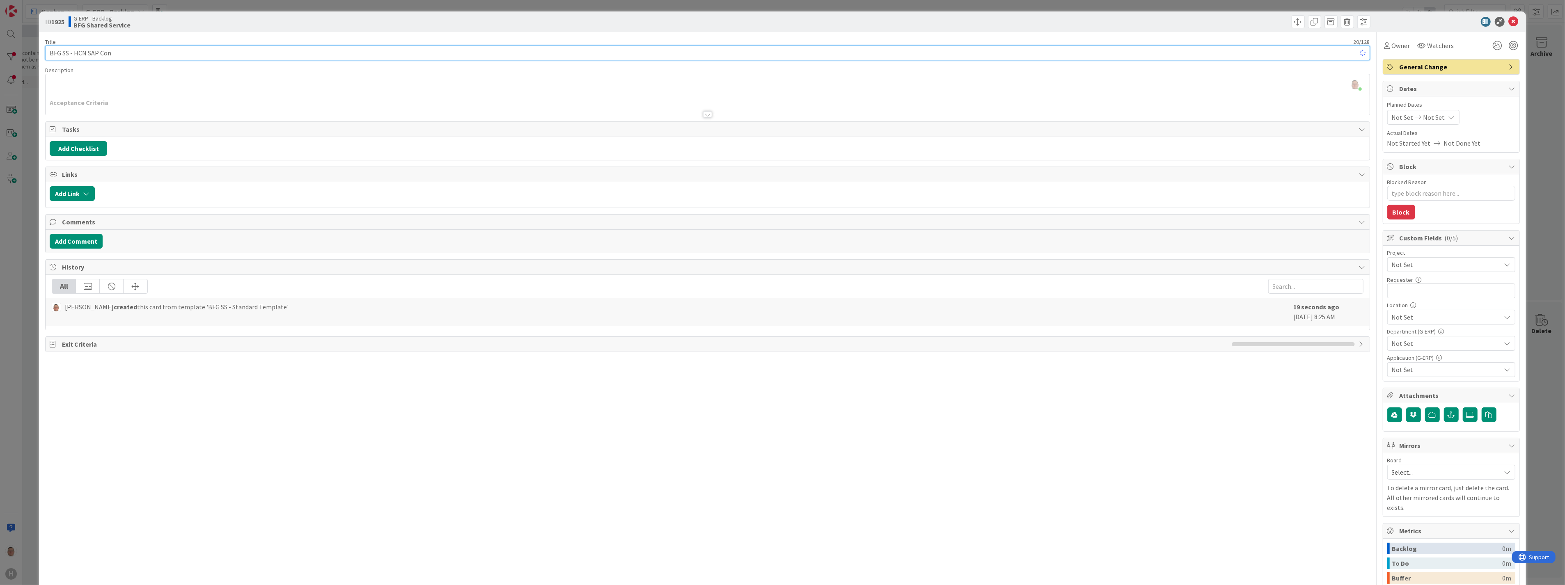
type input "BFG SS - HCN SAP Conc"
type textarea "x"
type input "BFG SS - HCN SAP Concu"
type textarea "x"
type input "BFG SS - HCN SAP Concur"
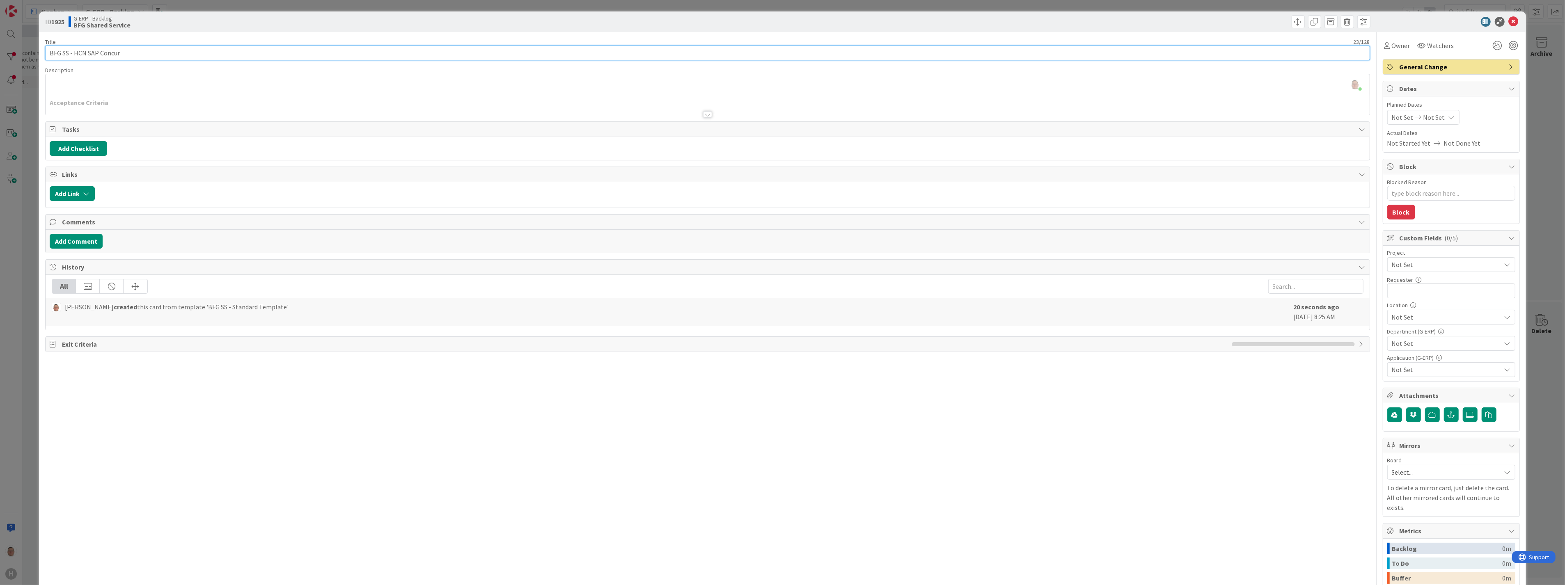
type textarea "x"
type input "BFG SS - HCN SAP Concur"
type textarea "x"
type input "BFG SS - HCN SAP Concur ()"
type textarea "x"
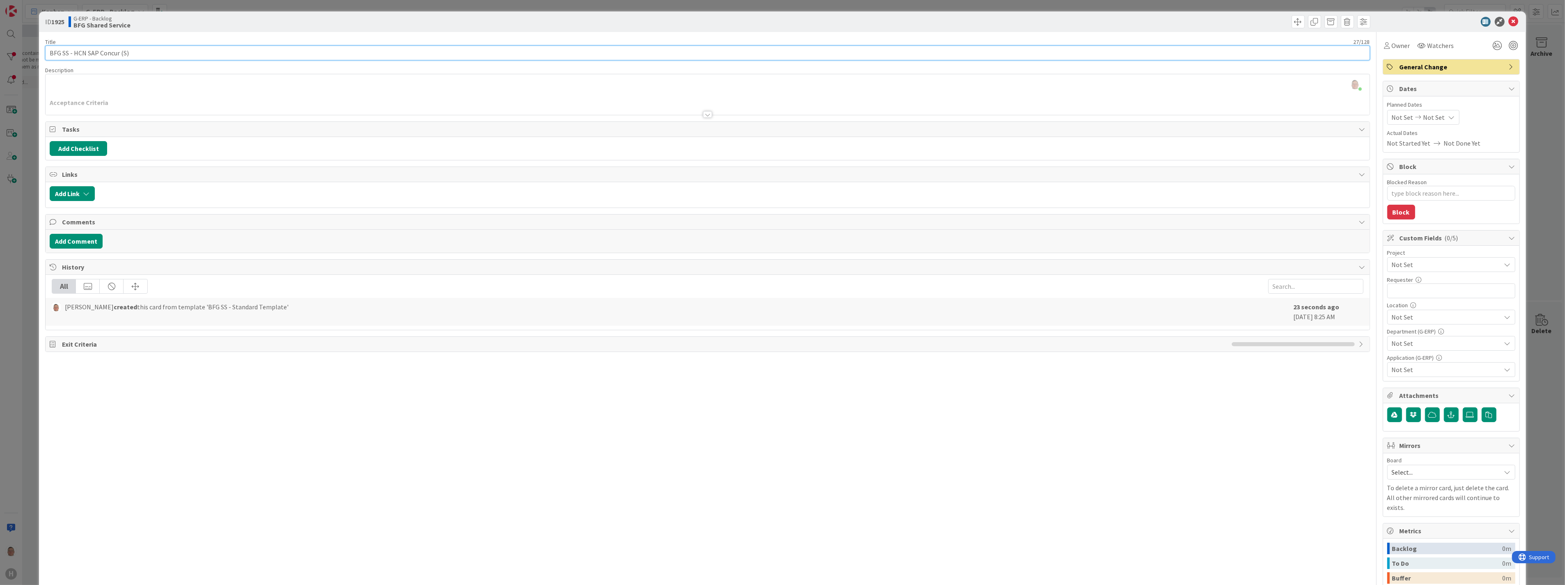
type input "BFG SS - HCN SAP Concur (Se)"
type textarea "x"
type input "BFG SS - HCN SAP Concur (Set)"
type textarea "x"
type input "BFG SS - HCN SAP Concur (Setup)"
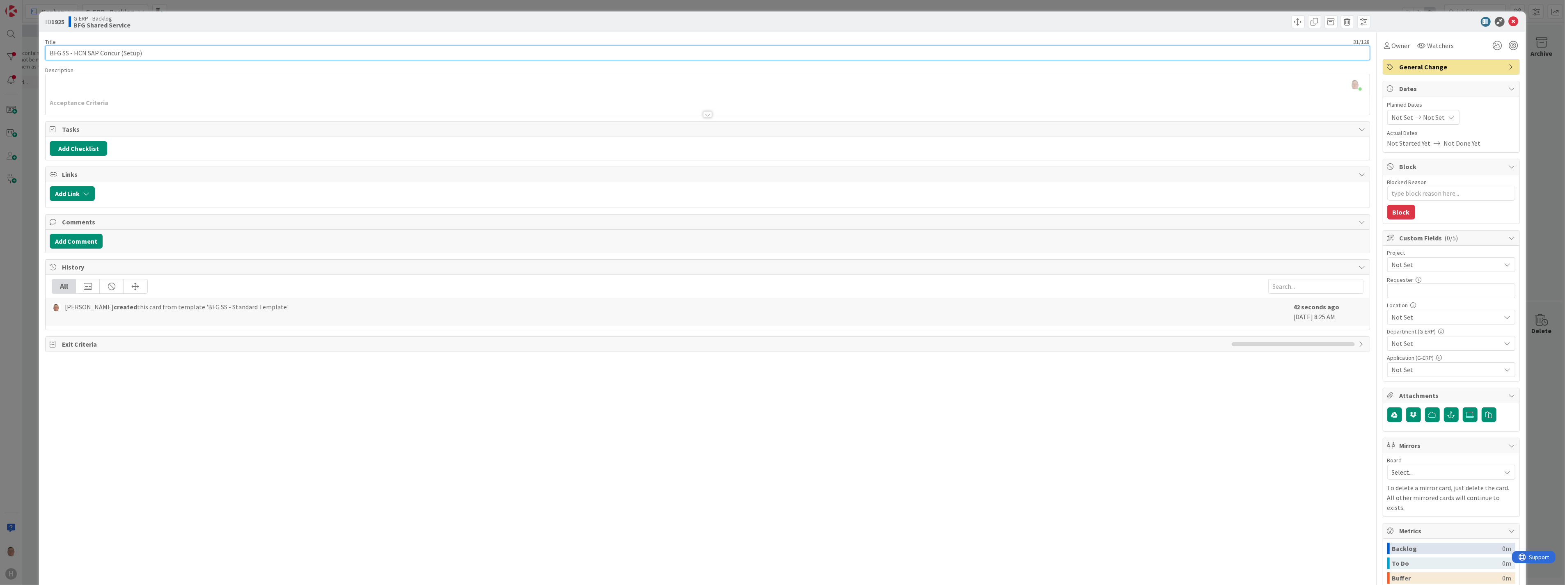
type textarea "x"
type input "BFG SS - HCN SAP Concur (Setup )"
type textarea "x"
click at [138, 53] on input "BFG SS - HCN SAP Concur (Setup )" at bounding box center [707, 53] width 1325 height 15
paste input "create / fill the data sheet for SAP Concur. regarding HR profile data and so o…"
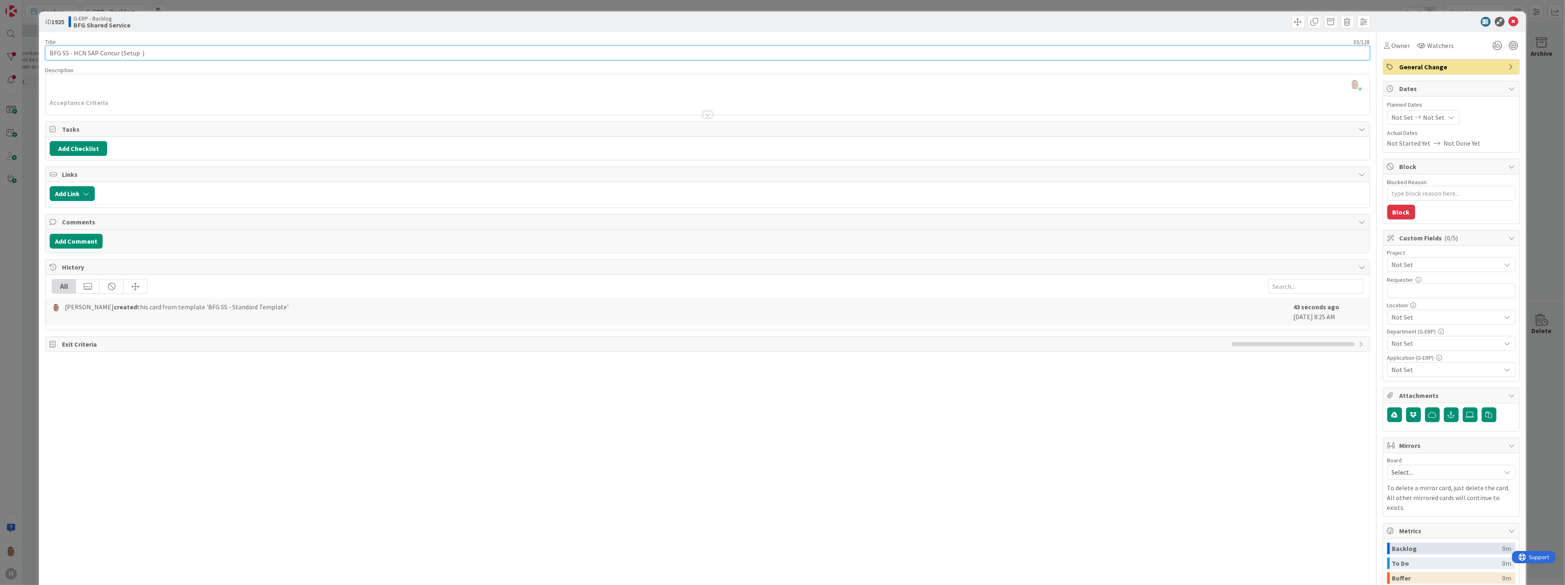
type input "BFG SS - HCN SAP Concur (Setup create / fill the data sheet for SAP Concur. reg…"
type textarea "x"
click at [141, 50] on input "BFG SS - HCN SAP Concur (Setup create / fill the data sheet for SAP Concur. reg…" at bounding box center [707, 53] width 1325 height 15
type input "BFG SS - HCN SAP Concur (Setup to create / fill the data sheet for SAP Concur. …"
type textarea "x"
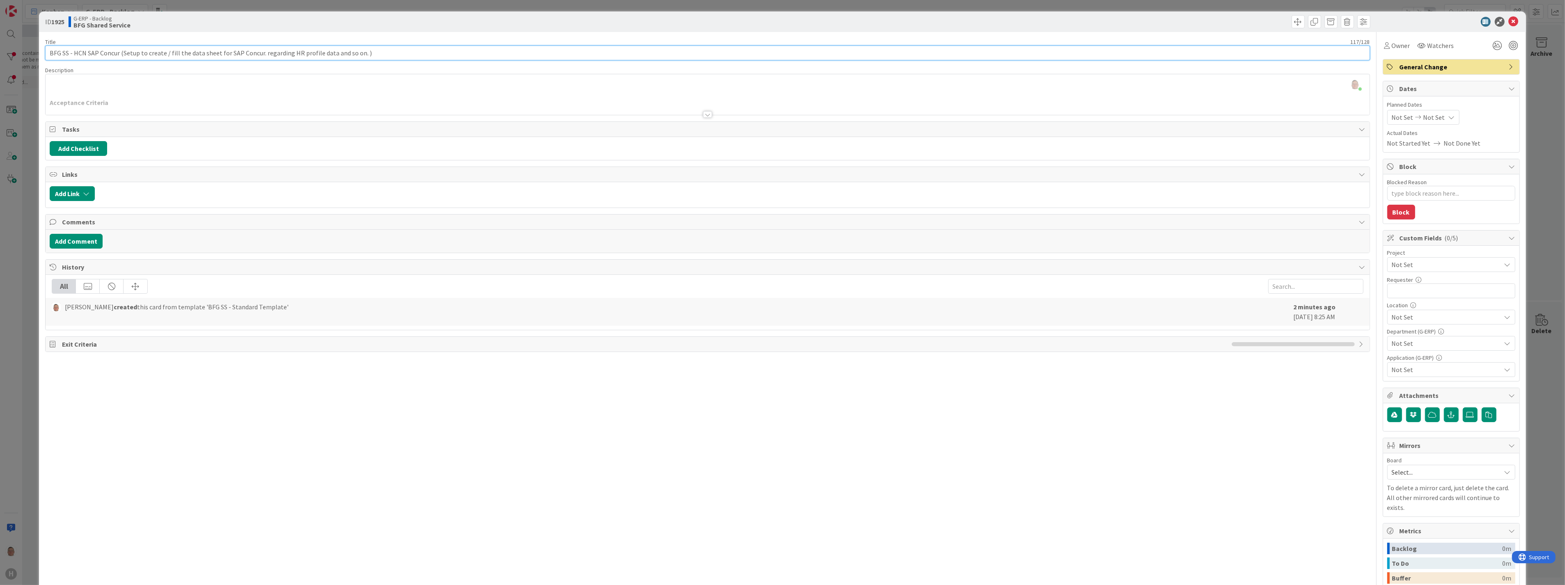
type input "BFG SS - HCN SAP Concur (Setup to create / fill the data sheet for SAP Concur. …"
click at [1418, 266] on span "Not Set" at bounding box center [1444, 264] width 105 height 11
click at [1448, 393] on span "G-ERP Global Reimbursement" at bounding box center [1457, 395] width 108 height 12
type textarea "x"
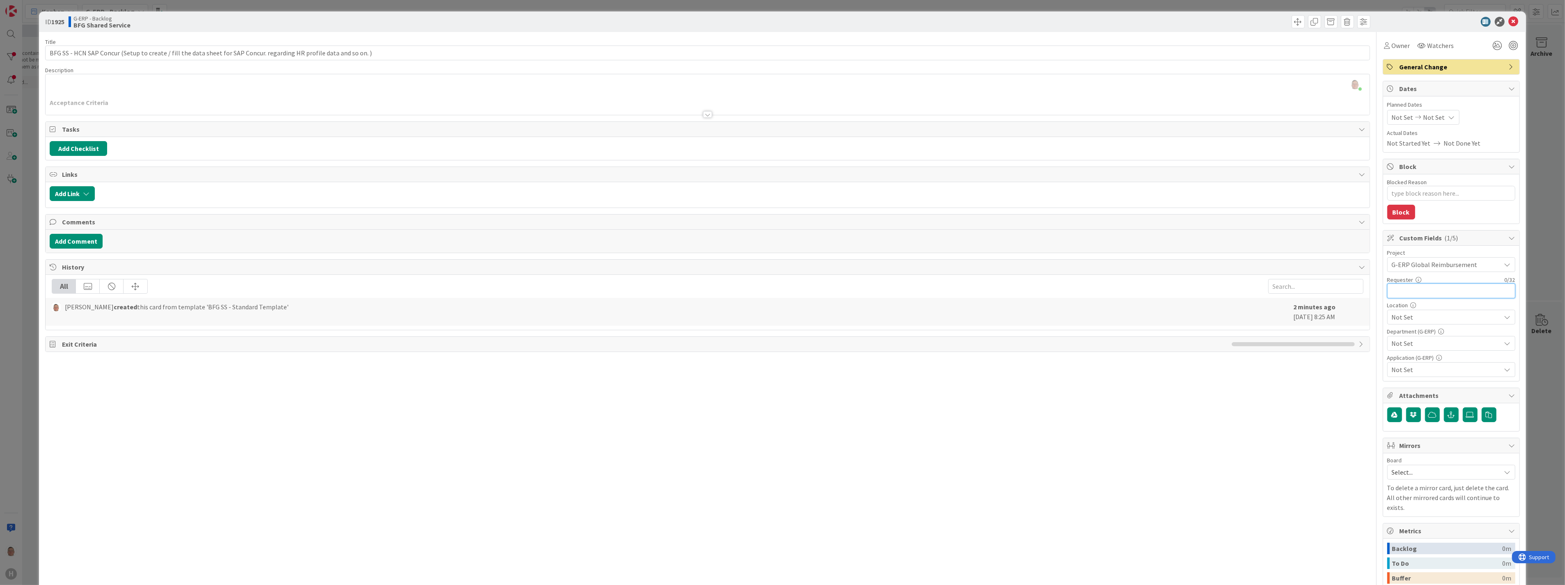
click at [1427, 289] on input "text" at bounding box center [1452, 291] width 128 height 15
type input "Leon Dolje"
type textarea "x"
type input "Leon Dolje"
click at [1443, 320] on span "Not Set" at bounding box center [1446, 317] width 109 height 10
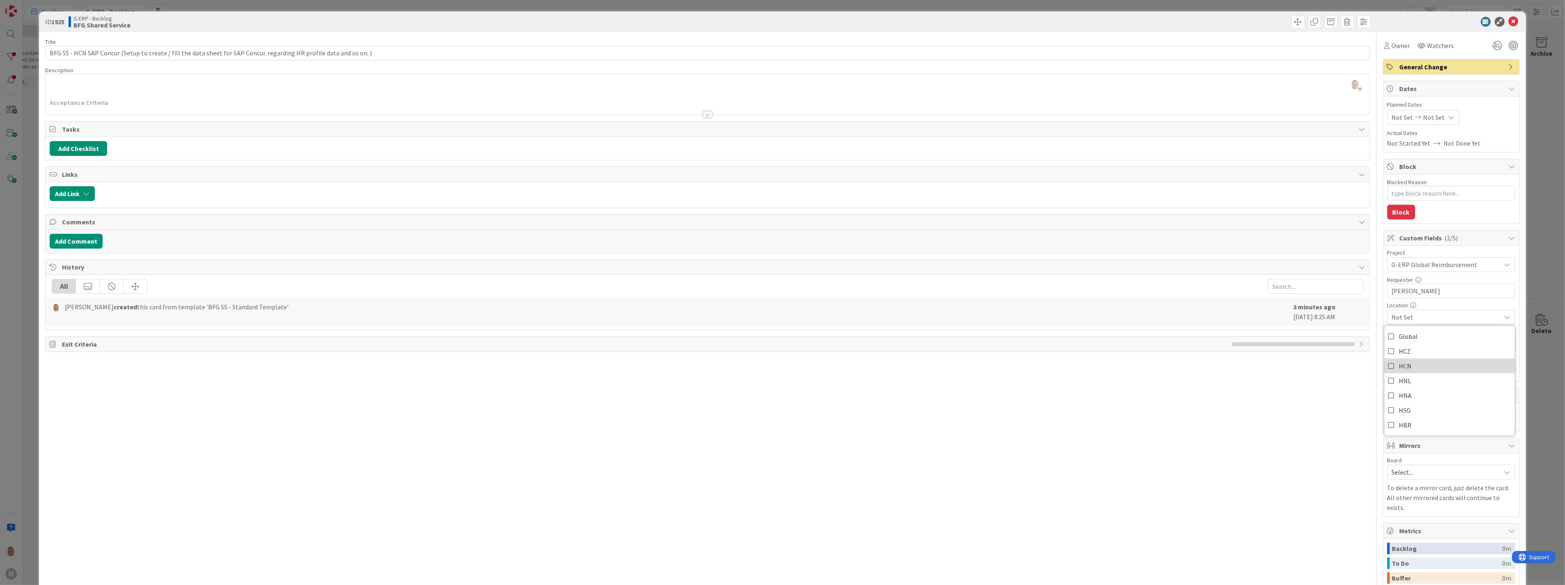
click at [1405, 366] on link "HCN" at bounding box center [1450, 366] width 131 height 15
drag, startPoint x: 1331, startPoint y: 415, endPoint x: 1333, endPoint y: 411, distance: 4.8
click at [1331, 415] on div "Title 117 / 128 BFG SS - HCN SAP Concur (Setup to create / fill the data sheet …" at bounding box center [707, 355] width 1325 height 647
click at [1407, 343] on span "Not Set" at bounding box center [1446, 344] width 109 height 10
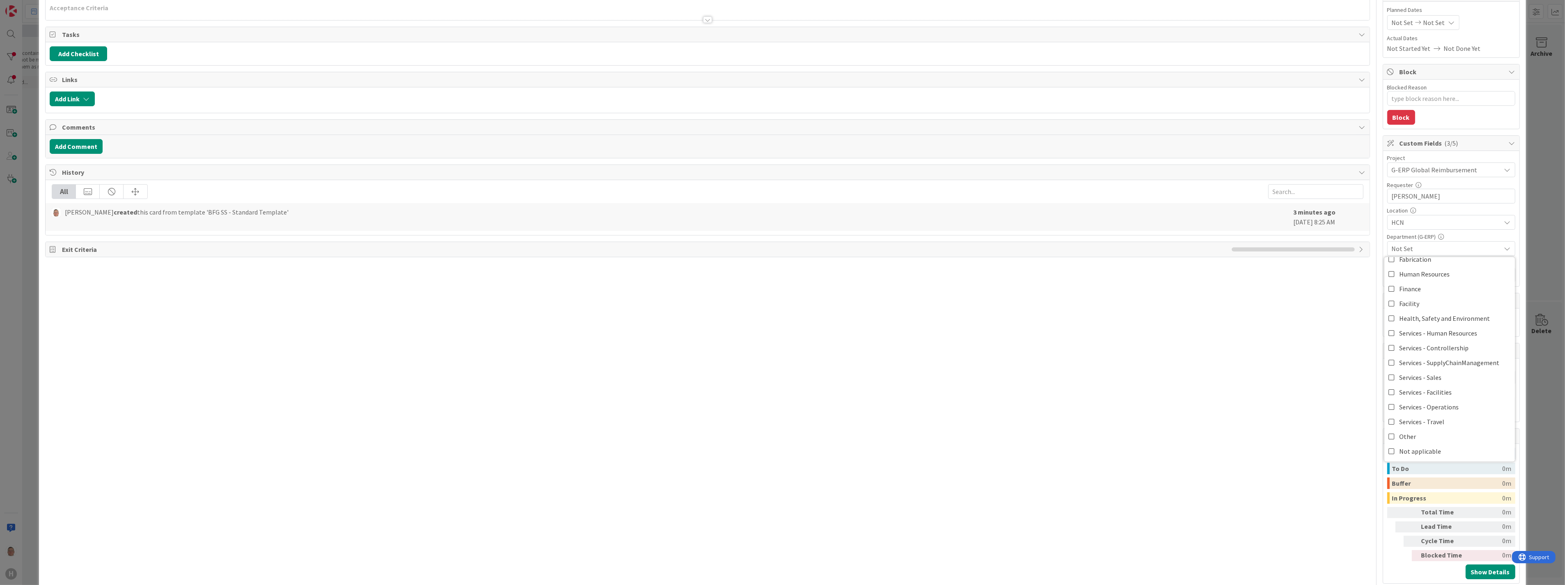
scroll to position [102, 0]
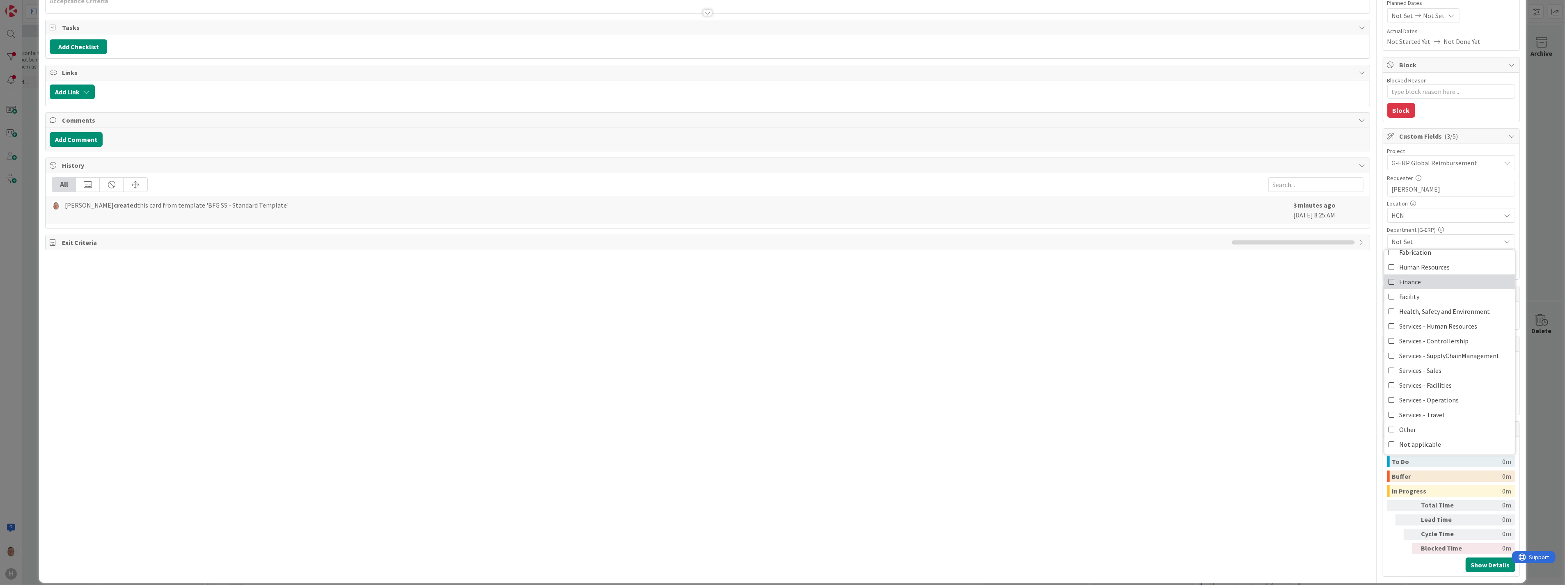
click at [1404, 282] on span "Finance" at bounding box center [1411, 282] width 22 height 12
click at [1297, 380] on div "Title 117 / 128 BFG SS - HCN SAP Concur (Setup to create / fill the data sheet …" at bounding box center [707, 253] width 1325 height 647
click at [1418, 267] on span "Not Set" at bounding box center [1446, 268] width 109 height 10
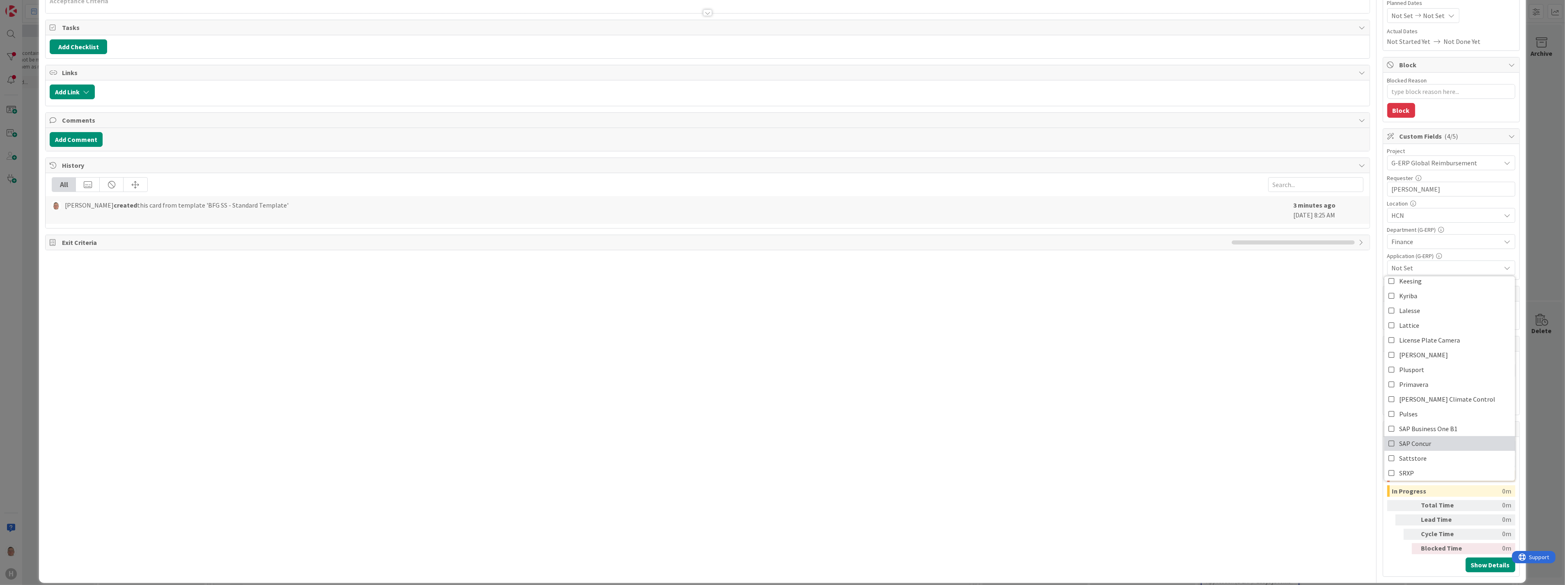
click at [1414, 441] on span "SAP Concur" at bounding box center [1416, 444] width 32 height 12
type textarea "x"
click at [1271, 354] on div "Title 117 / 128 BFG SS - HCN SAP Concur (Setup to create / fill the data sheet …" at bounding box center [707, 253] width 1325 height 647
click at [74, 140] on button "Add Comment" at bounding box center [76, 139] width 53 height 15
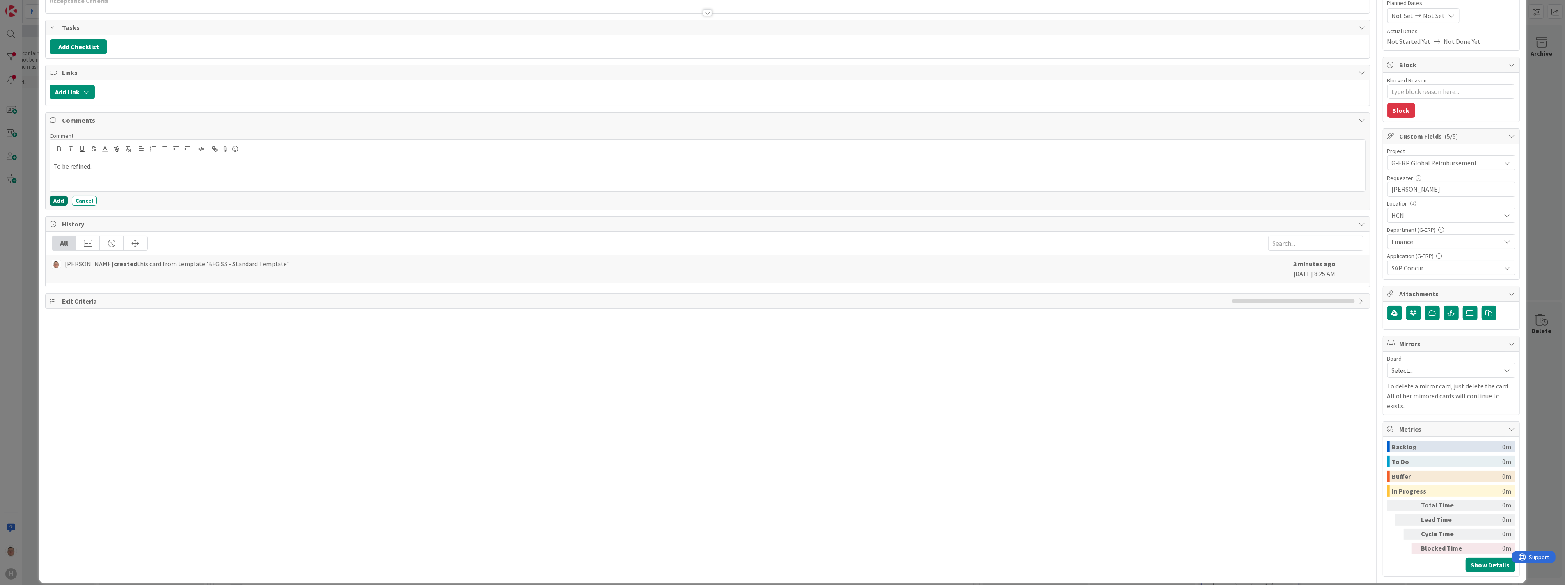
click at [55, 200] on button "Add" at bounding box center [59, 201] width 18 height 10
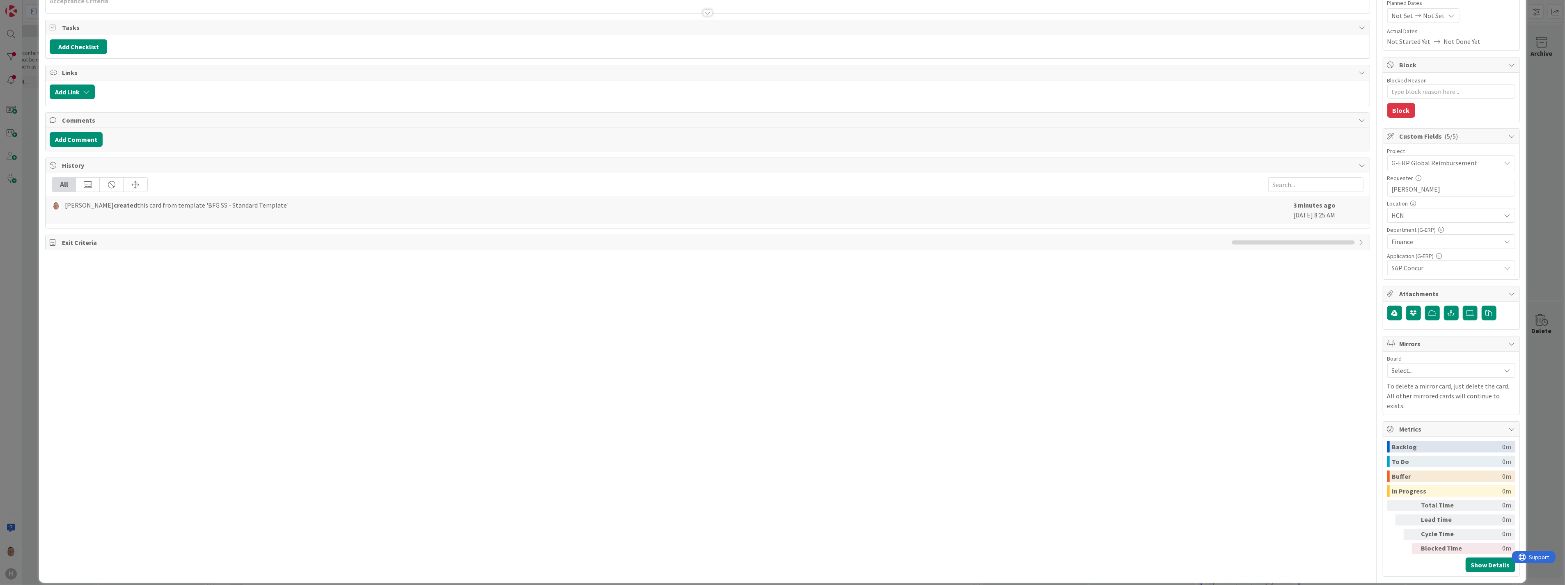
type textarea "x"
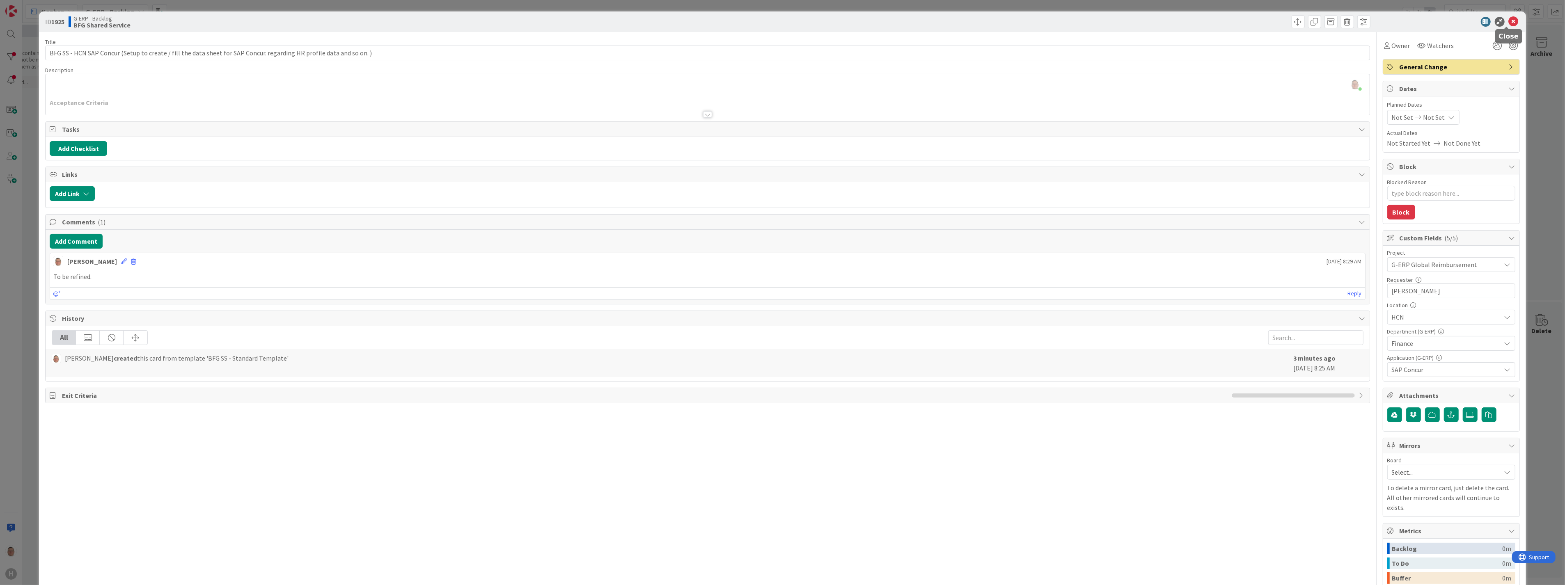
click at [1509, 20] on icon at bounding box center [1514, 22] width 10 height 10
